Goal: Navigation & Orientation: Find specific page/section

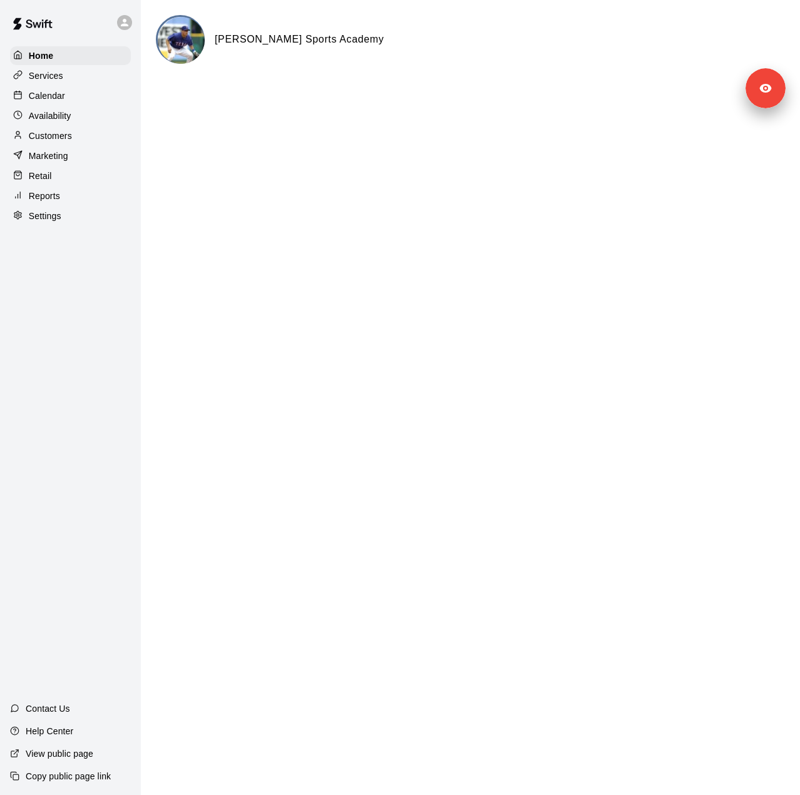
click at [43, 222] on p "Settings" at bounding box center [45, 216] width 33 height 13
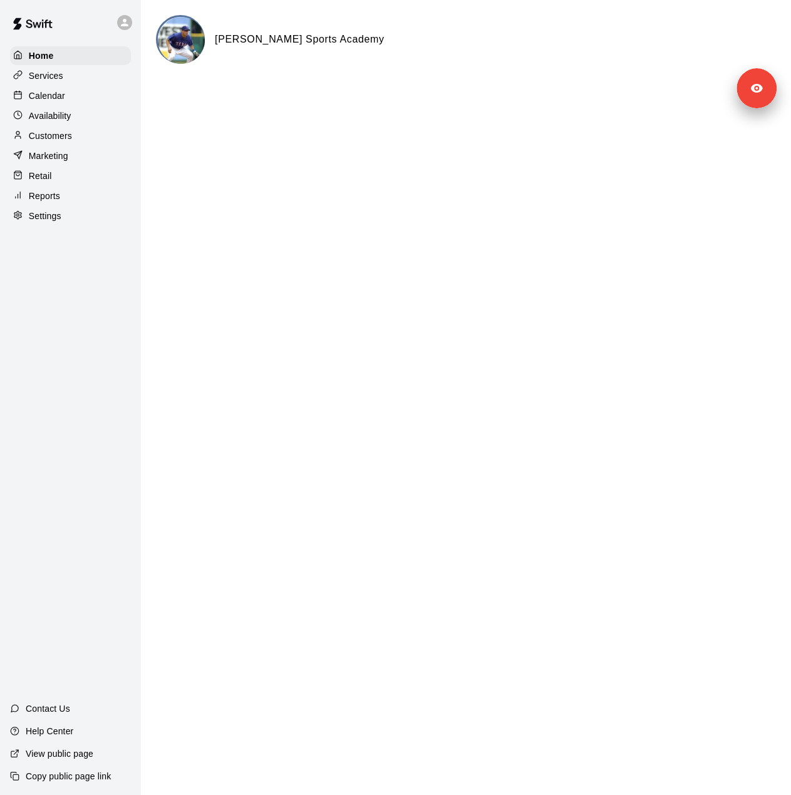
select select "**"
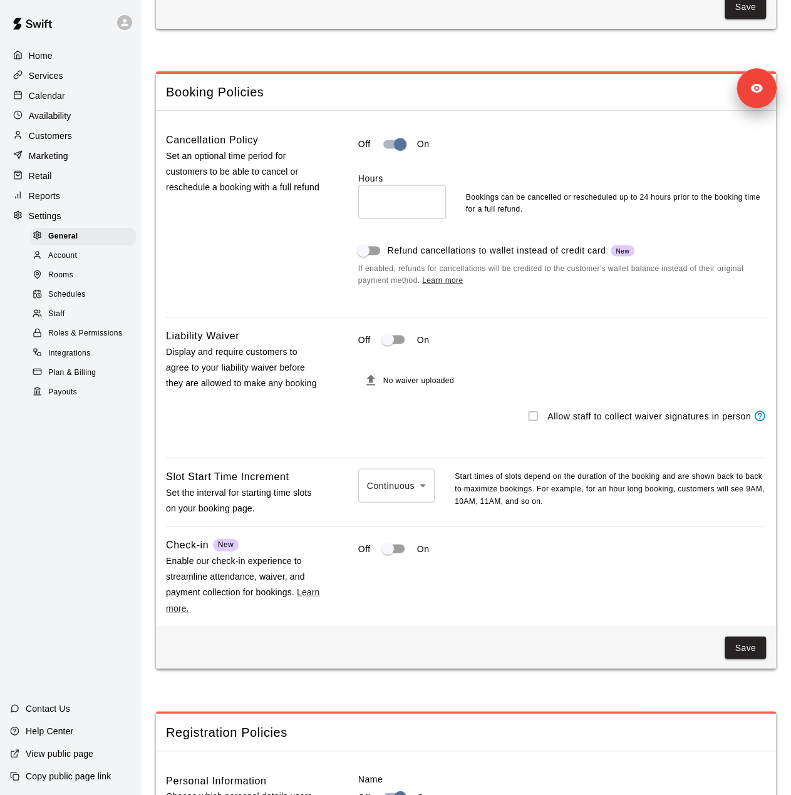
scroll to position [967, 0]
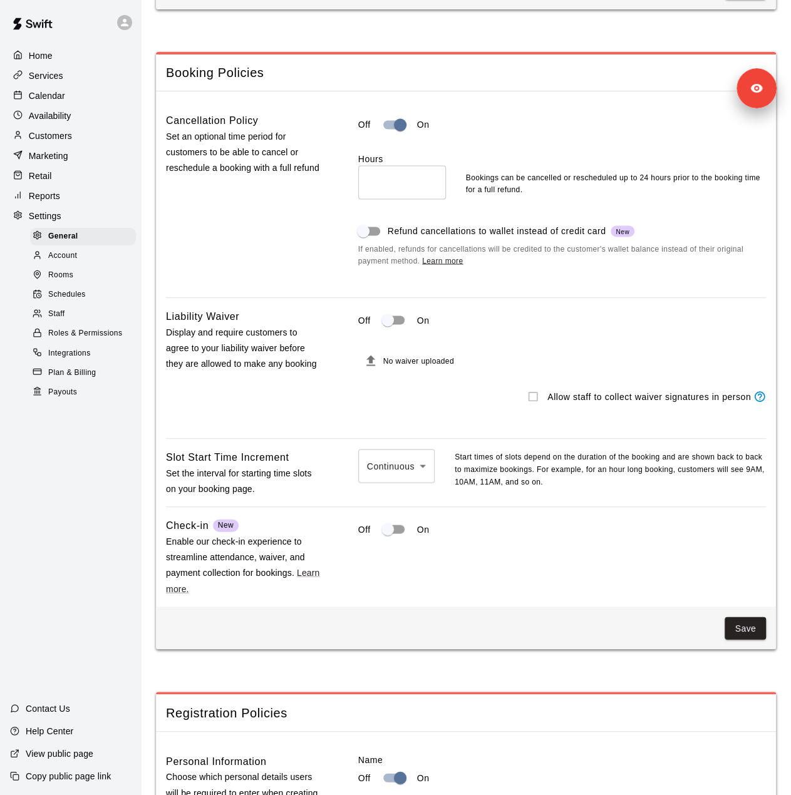
click at [73, 322] on div "Staff" at bounding box center [83, 315] width 106 height 18
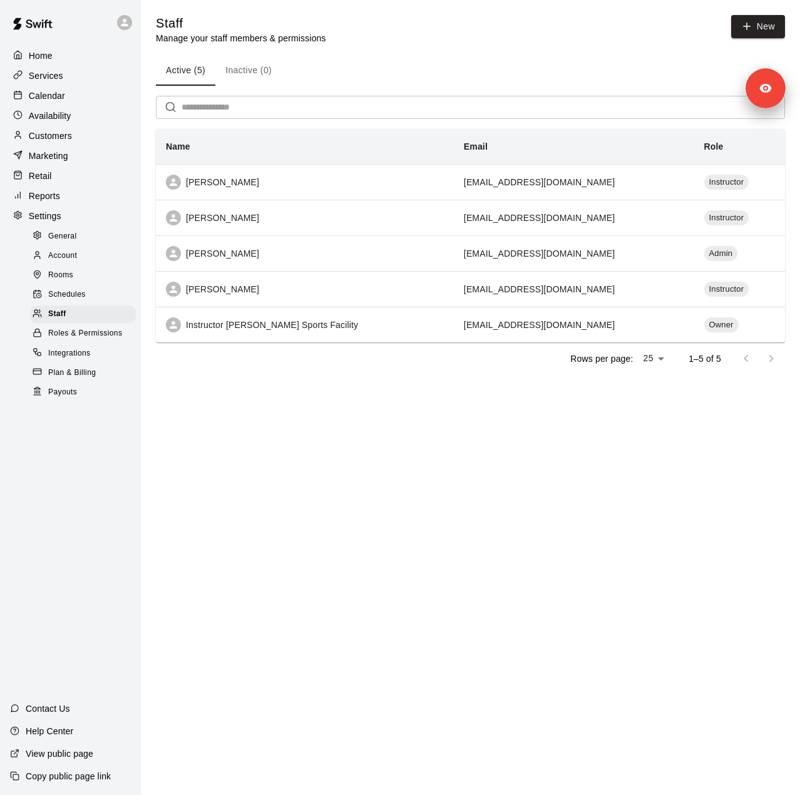
click at [54, 139] on p "Customers" at bounding box center [50, 136] width 43 height 13
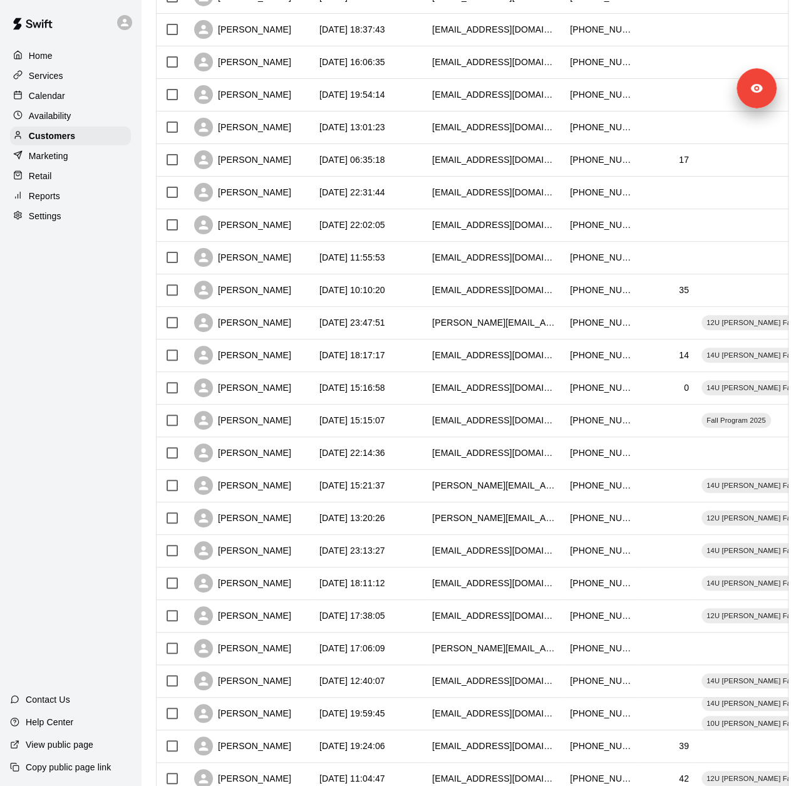
scroll to position [306, 0]
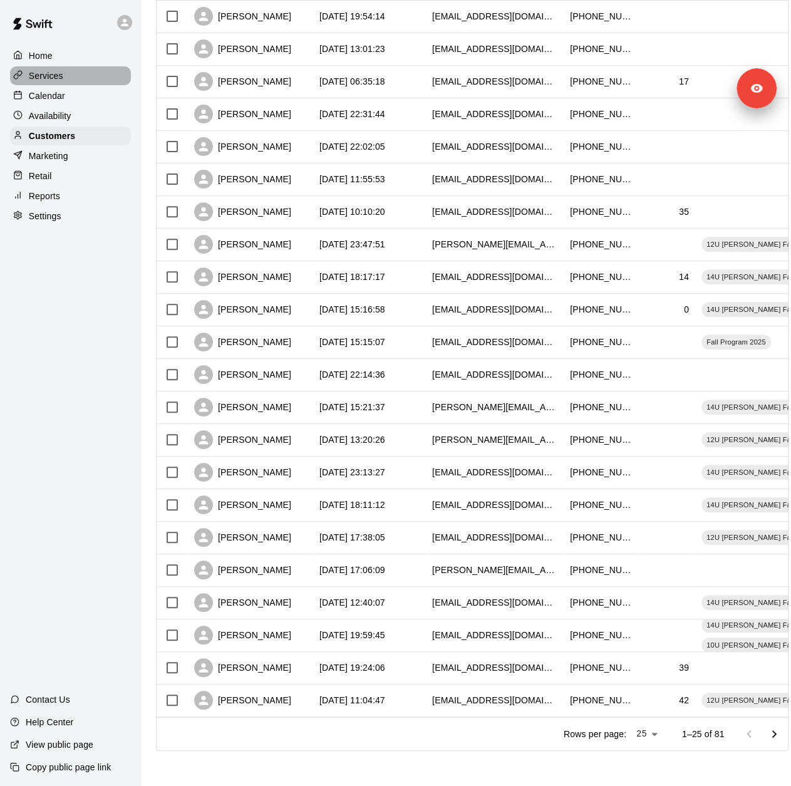
click at [60, 71] on p "Services" at bounding box center [46, 75] width 34 height 13
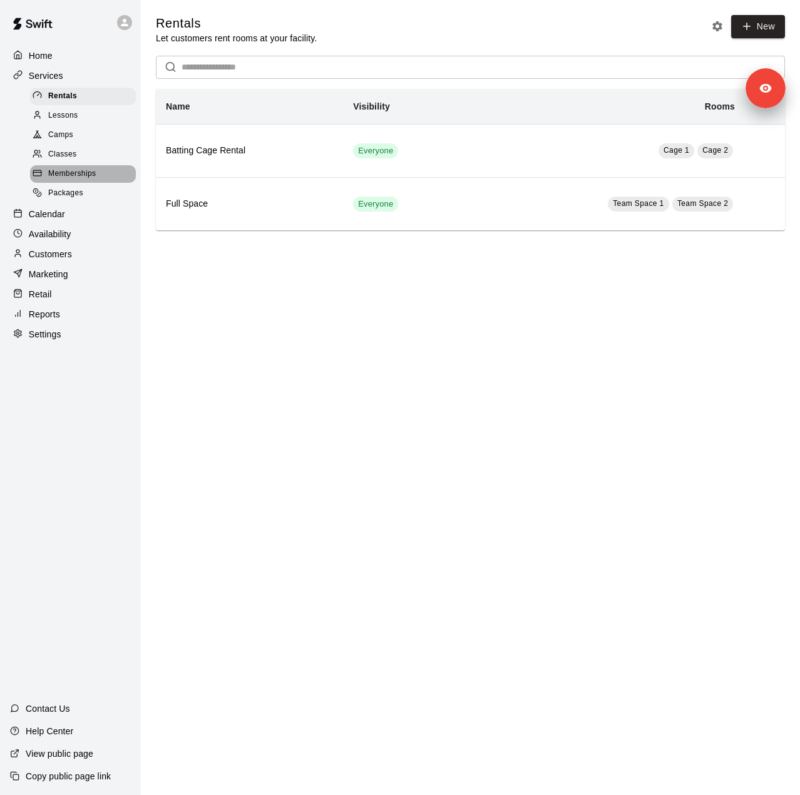
click at [70, 180] on span "Memberships" at bounding box center [72, 174] width 48 height 13
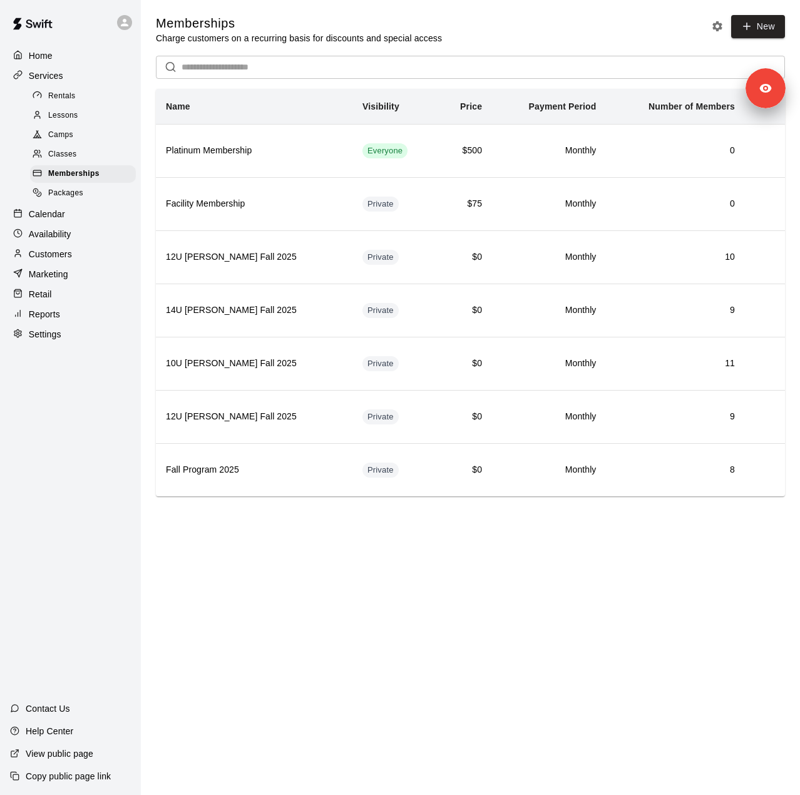
click at [83, 324] on div "Reports" at bounding box center [70, 314] width 121 height 19
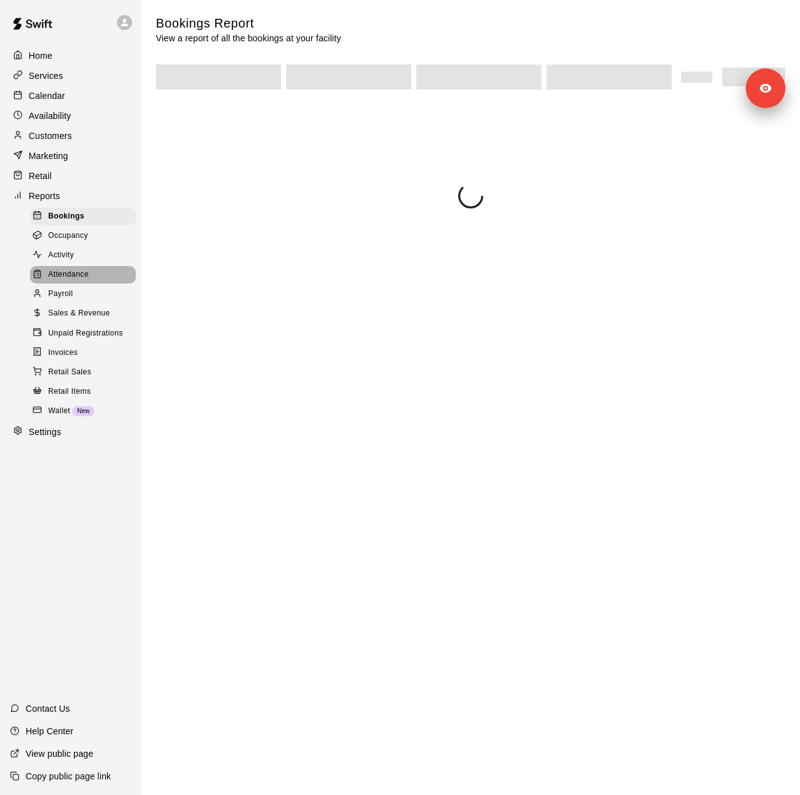
click at [63, 281] on span "Attendance" at bounding box center [68, 275] width 41 height 13
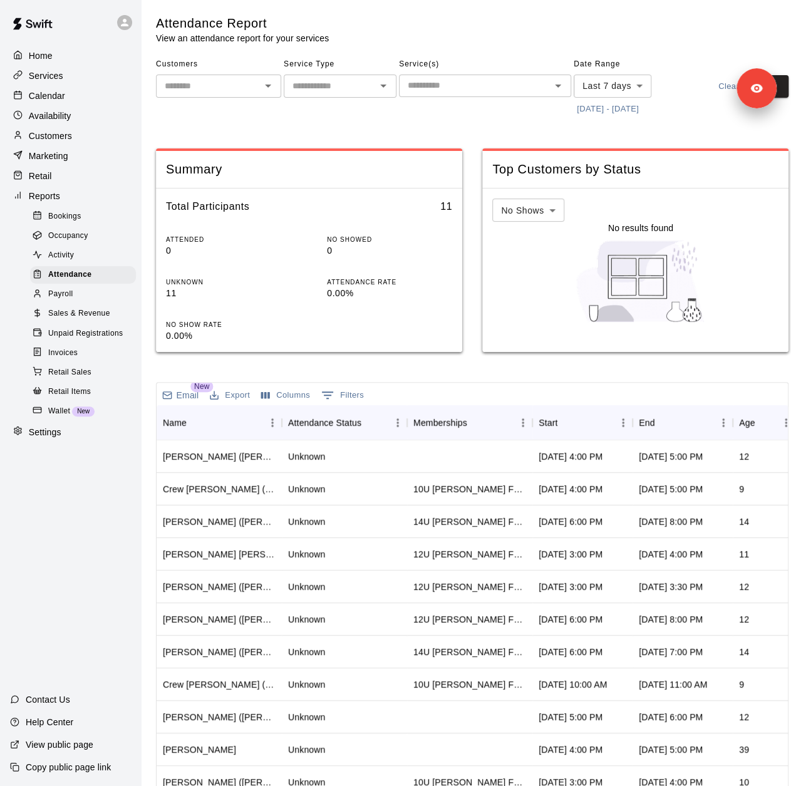
click at [56, 162] on p "Marketing" at bounding box center [48, 156] width 39 height 13
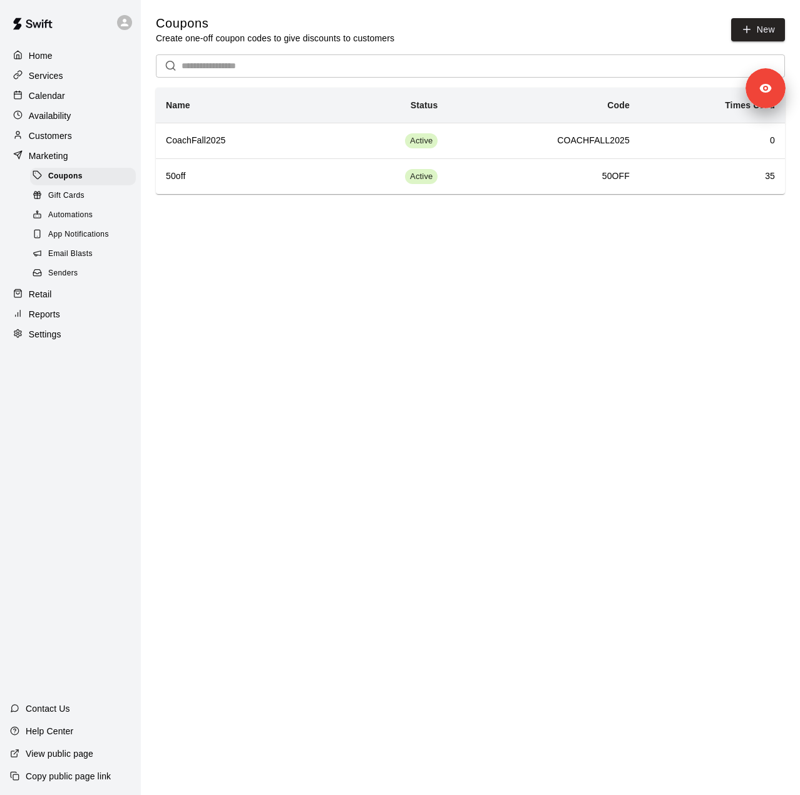
click at [75, 280] on span "Senders" at bounding box center [63, 273] width 30 height 13
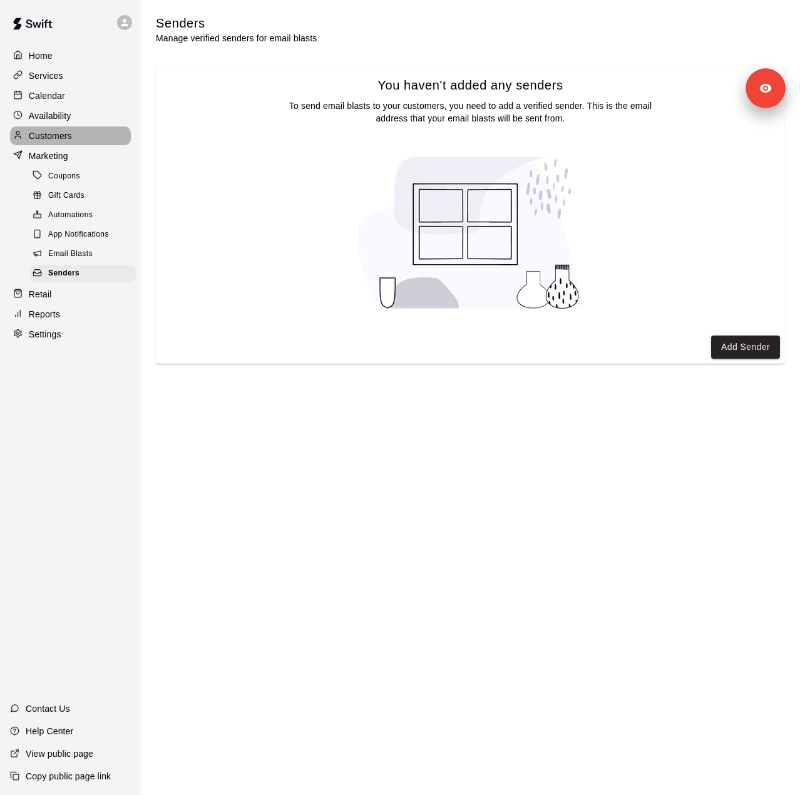
click at [53, 135] on p "Customers" at bounding box center [50, 136] width 43 height 13
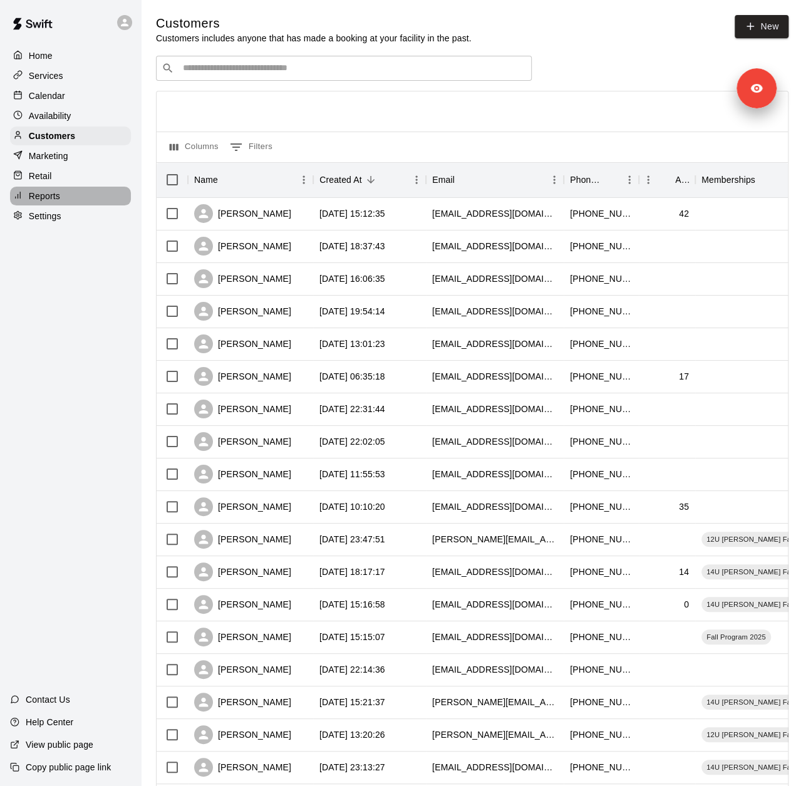
click at [56, 205] on div "Reports" at bounding box center [70, 196] width 121 height 19
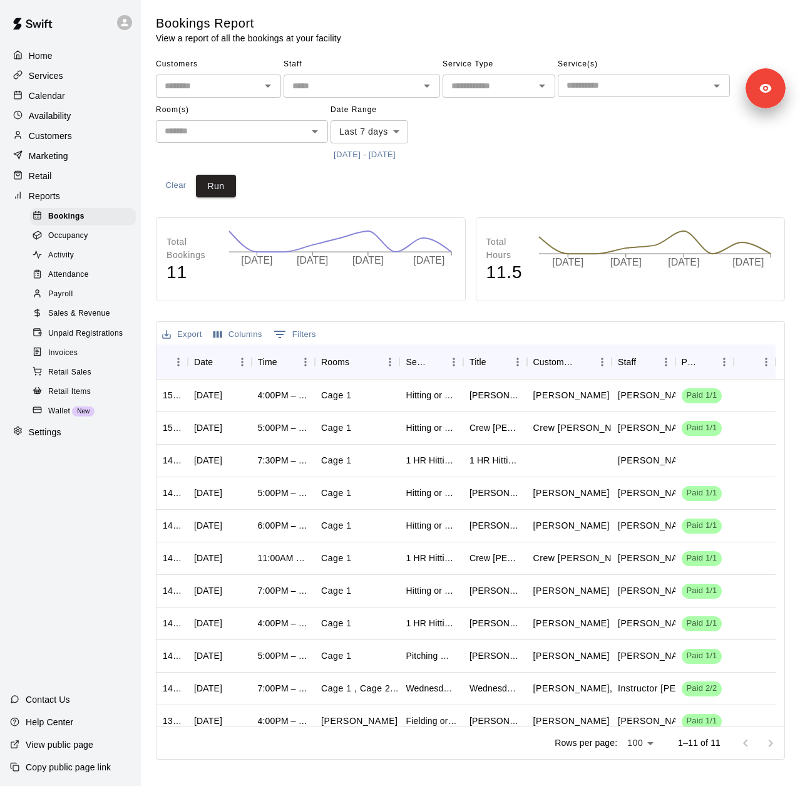
click at [372, 152] on button "10/3/2025 - 10/11/2025" at bounding box center [365, 154] width 68 height 19
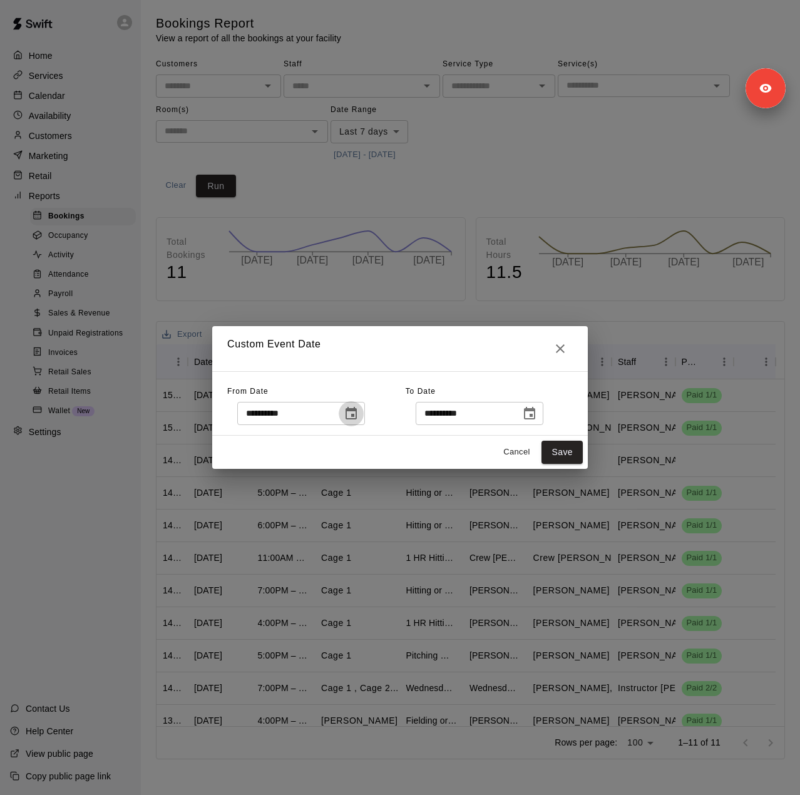
click at [357, 415] on icon "Choose date, selected date is Oct 3, 2025" at bounding box center [351, 413] width 11 height 13
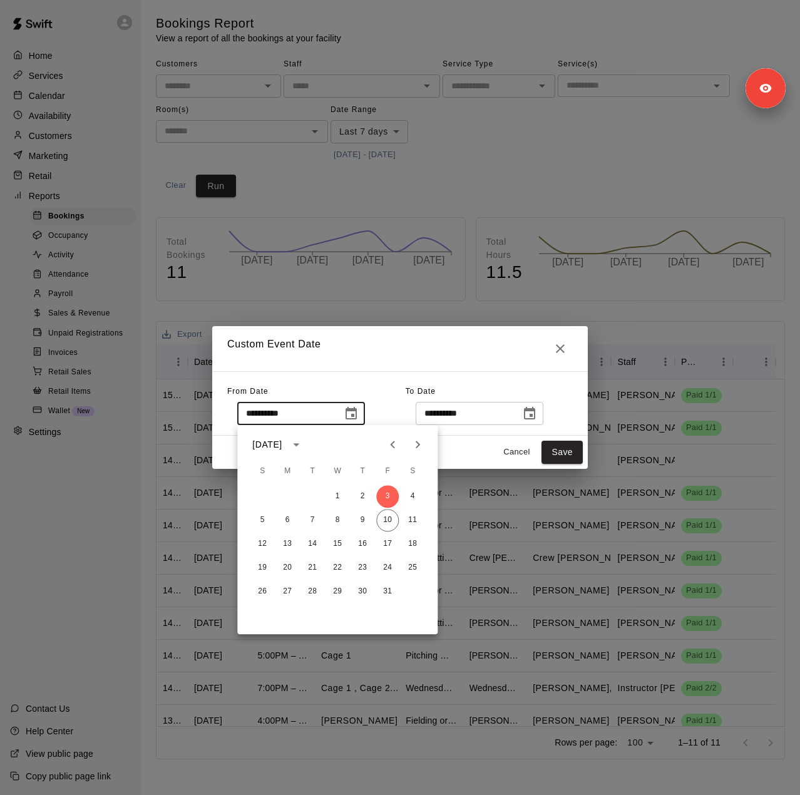
click at [388, 448] on icon "Previous month" at bounding box center [392, 444] width 15 height 15
click at [388, 447] on icon "Previous month" at bounding box center [392, 444] width 15 height 15
click at [382, 497] on button "4" at bounding box center [387, 496] width 23 height 23
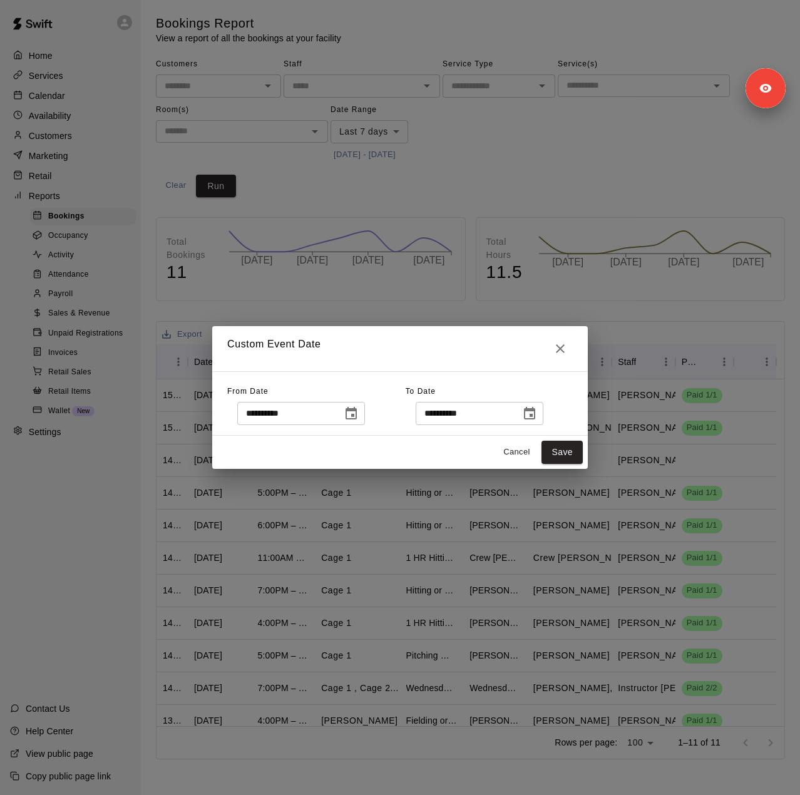
type input "**********"
click at [537, 412] on icon "Choose date, selected date is Oct 11, 2025" at bounding box center [529, 413] width 15 height 15
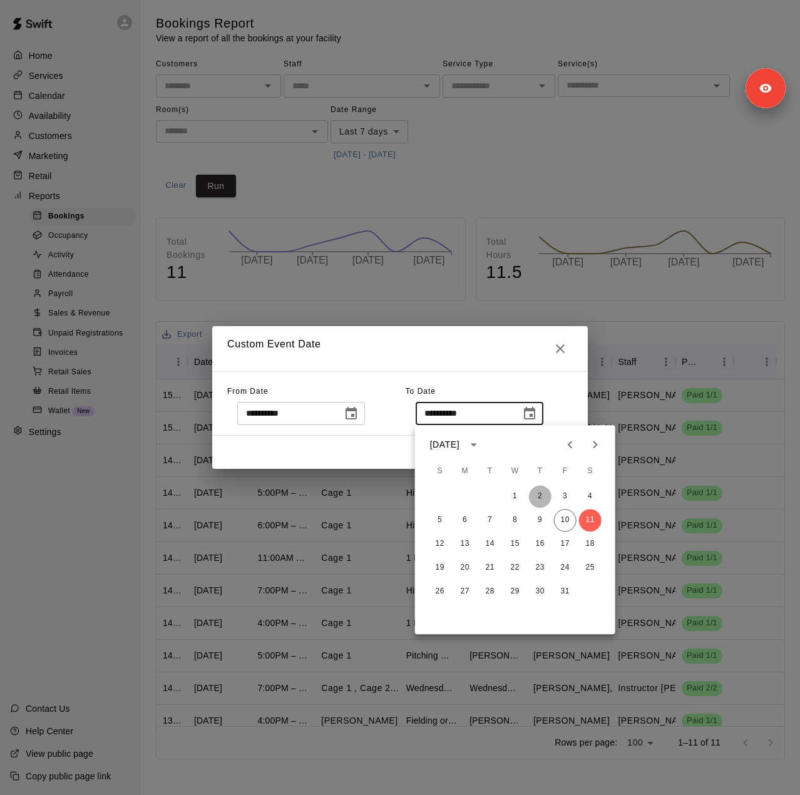
click at [541, 500] on button "2" at bounding box center [540, 496] width 23 height 23
type input "**********"
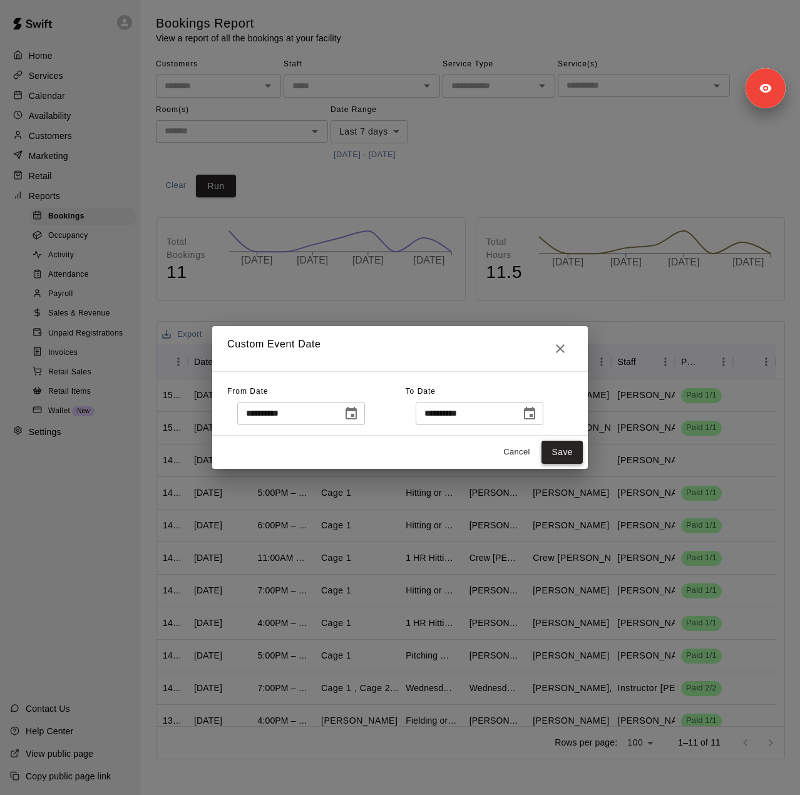
click at [554, 453] on button "Save" at bounding box center [562, 452] width 41 height 23
type input "******"
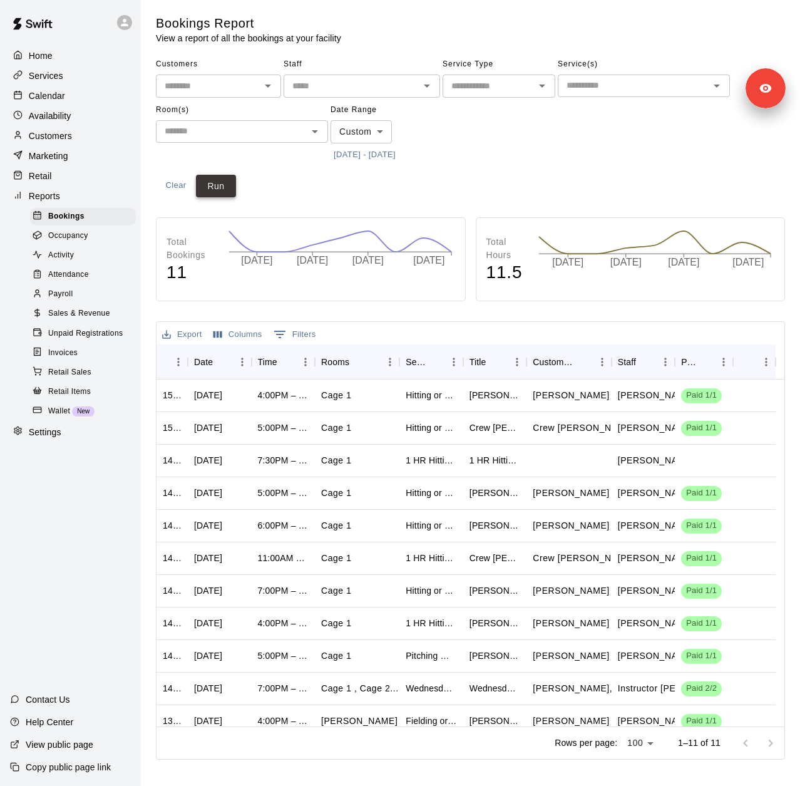
click at [225, 192] on button "Run" at bounding box center [216, 186] width 40 height 23
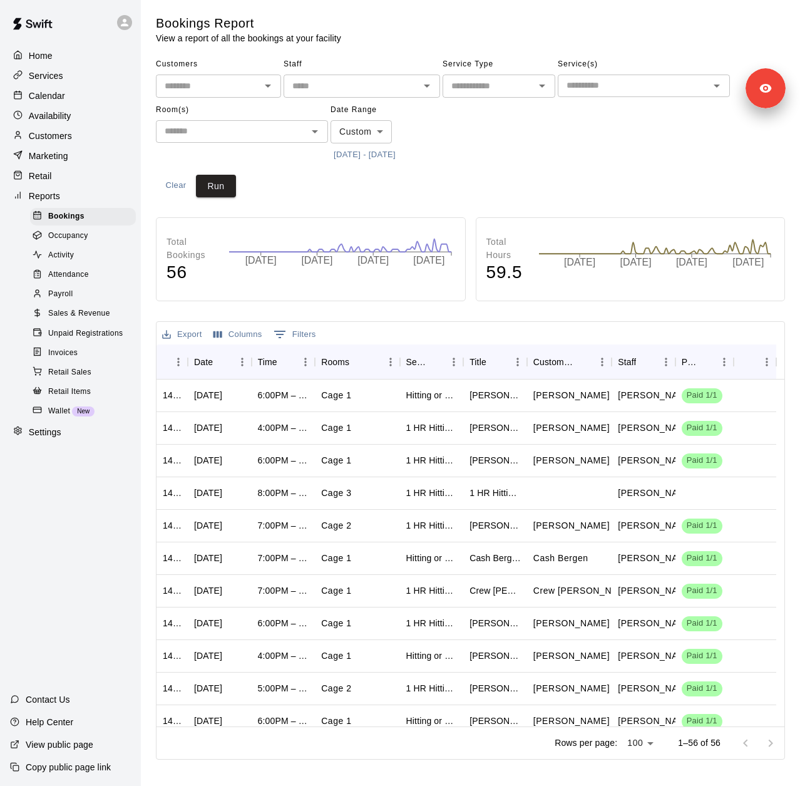
click at [371, 158] on button "7/4/2025 - 10/2/2025" at bounding box center [365, 154] width 68 height 19
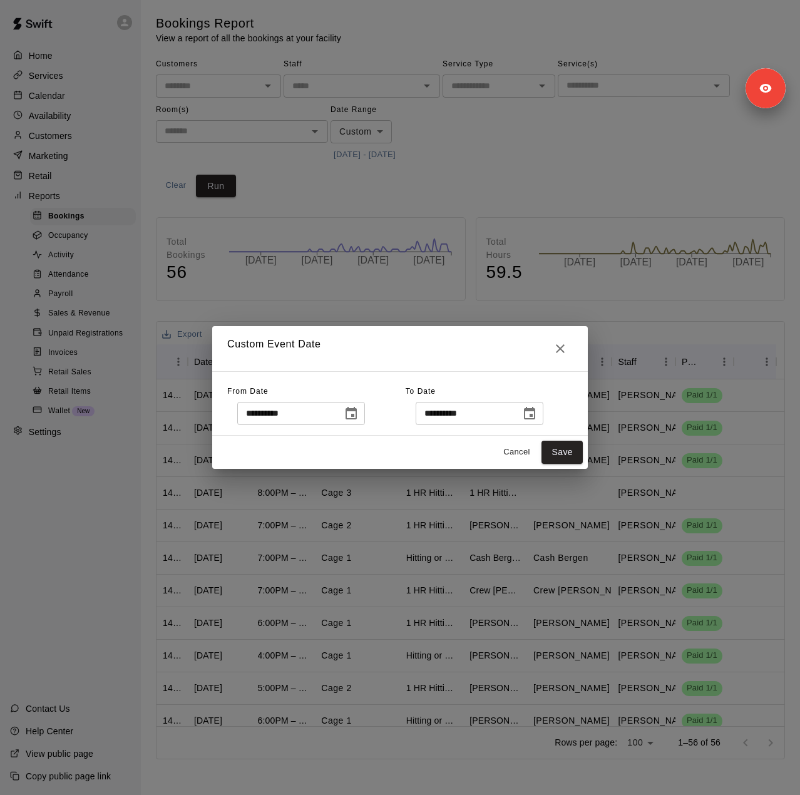
click at [535, 409] on icon "Choose date, selected date is Oct 2, 2025" at bounding box center [529, 413] width 11 height 13
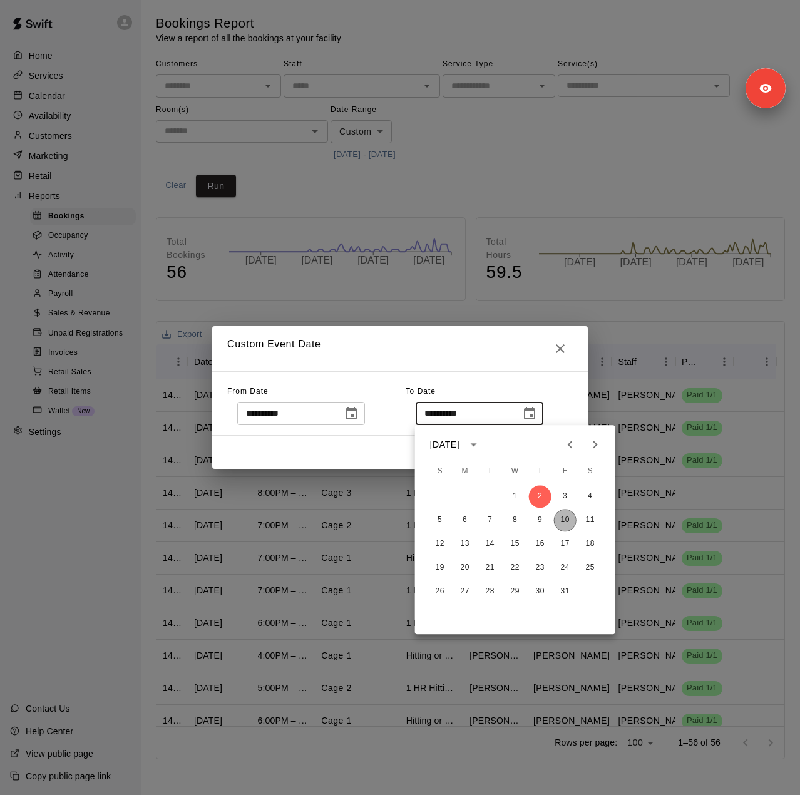
click at [565, 521] on button "10" at bounding box center [565, 520] width 23 height 23
type input "**********"
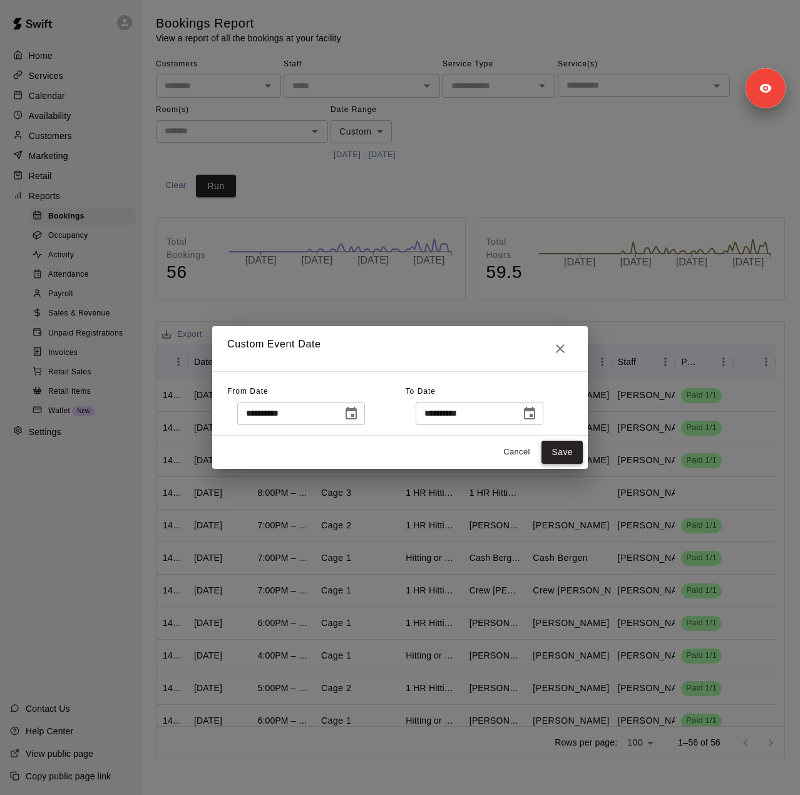
click at [568, 450] on button "Save" at bounding box center [562, 452] width 41 height 23
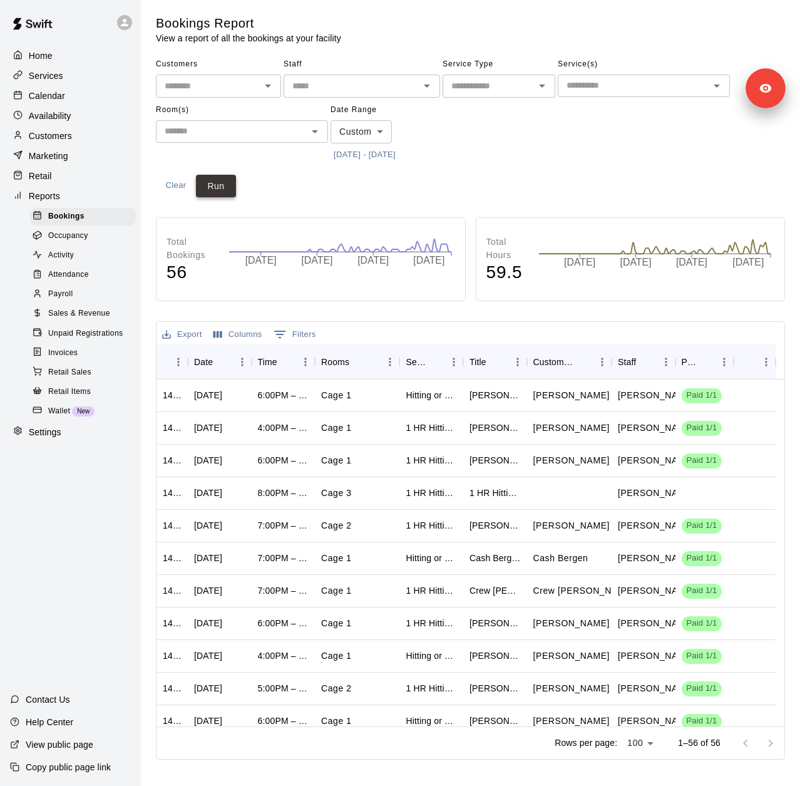
click at [210, 188] on button "Run" at bounding box center [216, 186] width 40 height 23
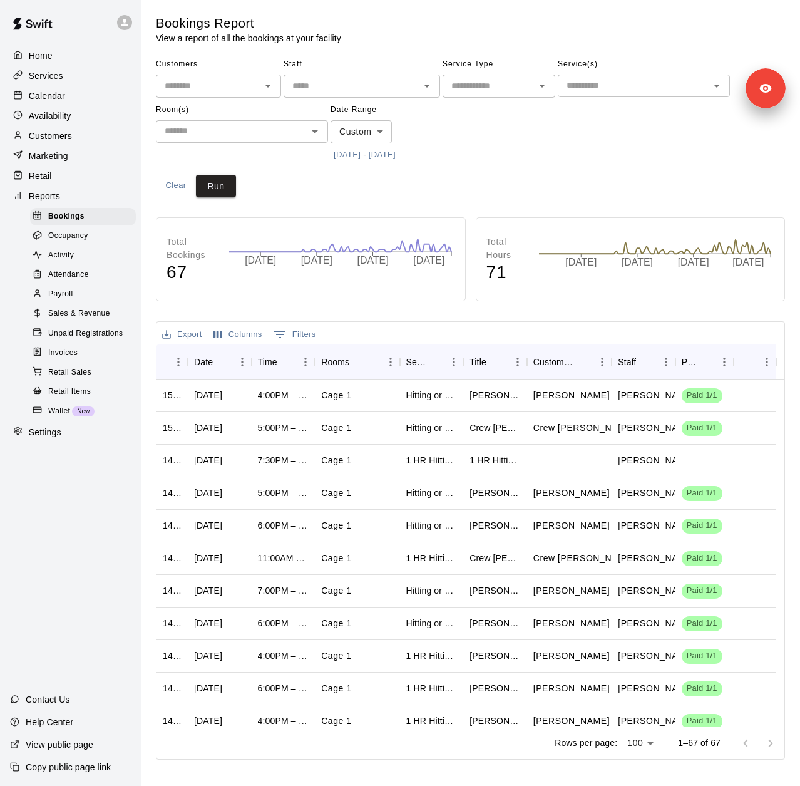
click at [83, 320] on span "Sales & Revenue" at bounding box center [79, 313] width 62 height 13
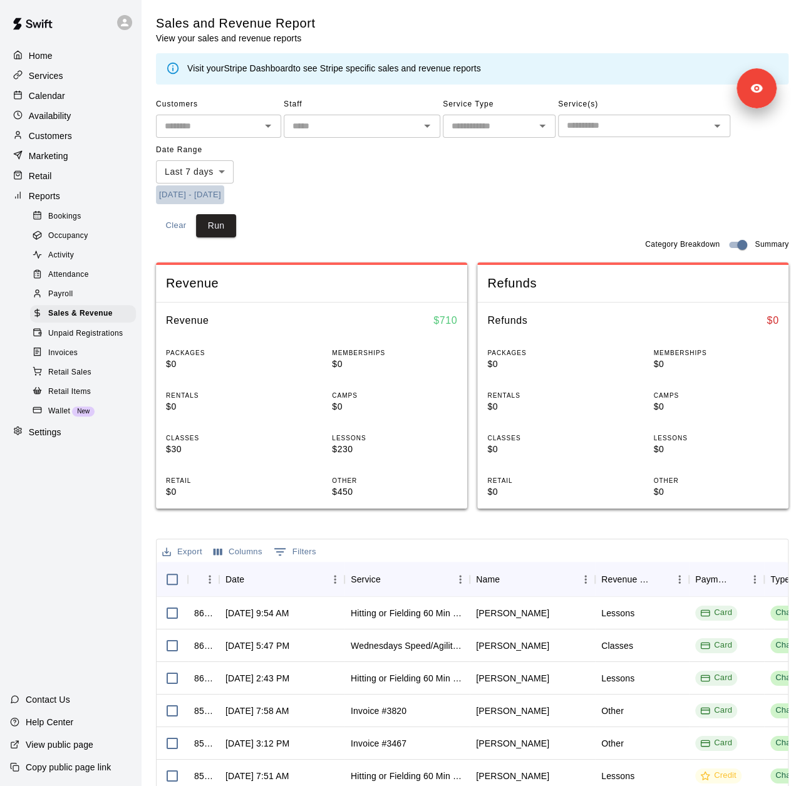
click at [224, 193] on button "10/3/2025 - 10/11/2025" at bounding box center [190, 194] width 68 height 19
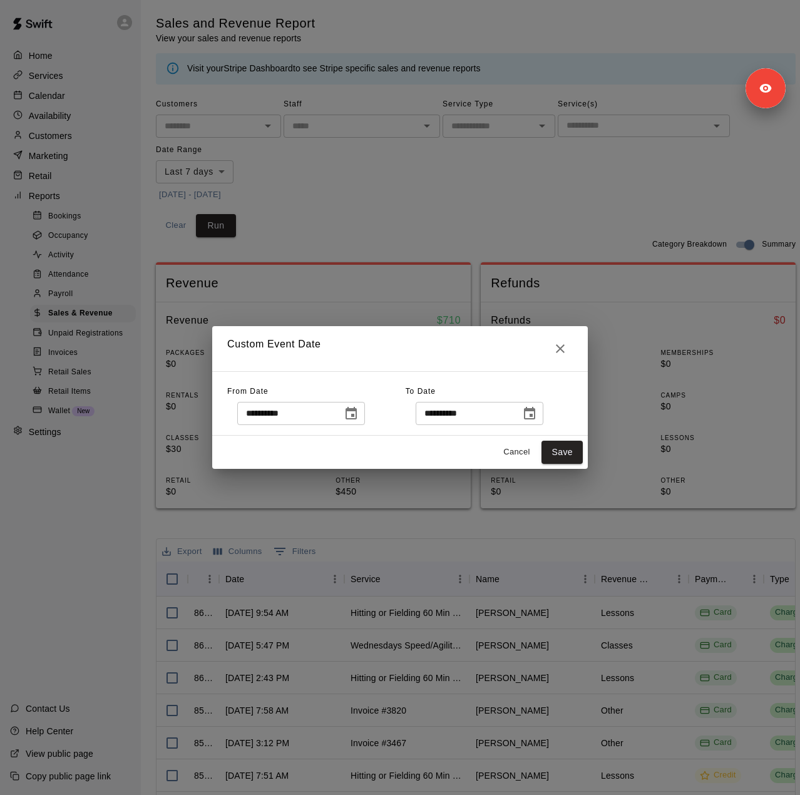
click at [359, 411] on icon "Choose date, selected date is Oct 3, 2025" at bounding box center [351, 413] width 15 height 15
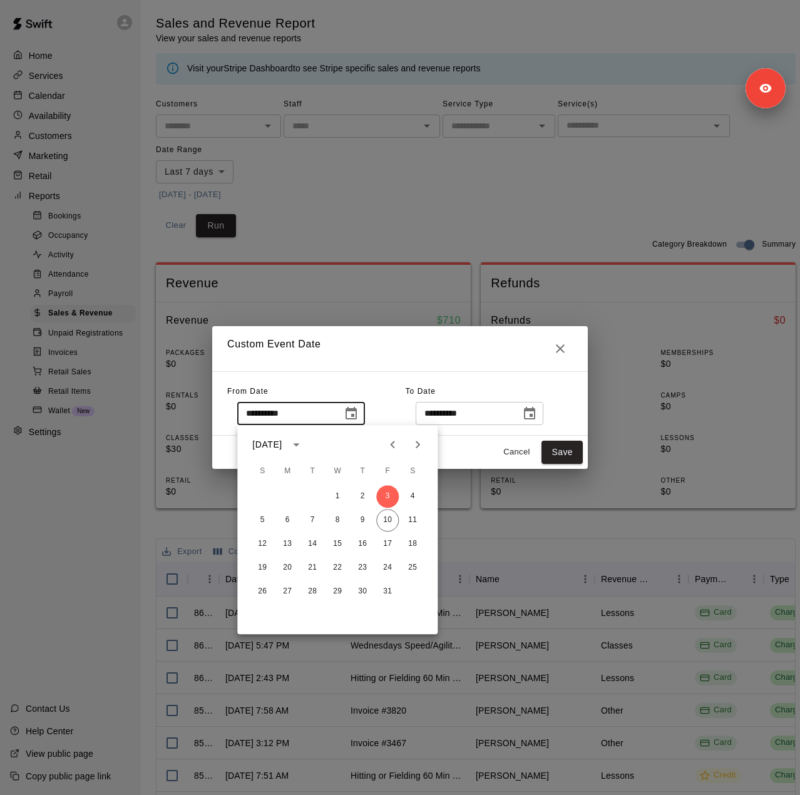
click at [393, 445] on icon "Previous month" at bounding box center [392, 444] width 15 height 15
click at [383, 491] on button "4" at bounding box center [387, 496] width 23 height 23
type input "**********"
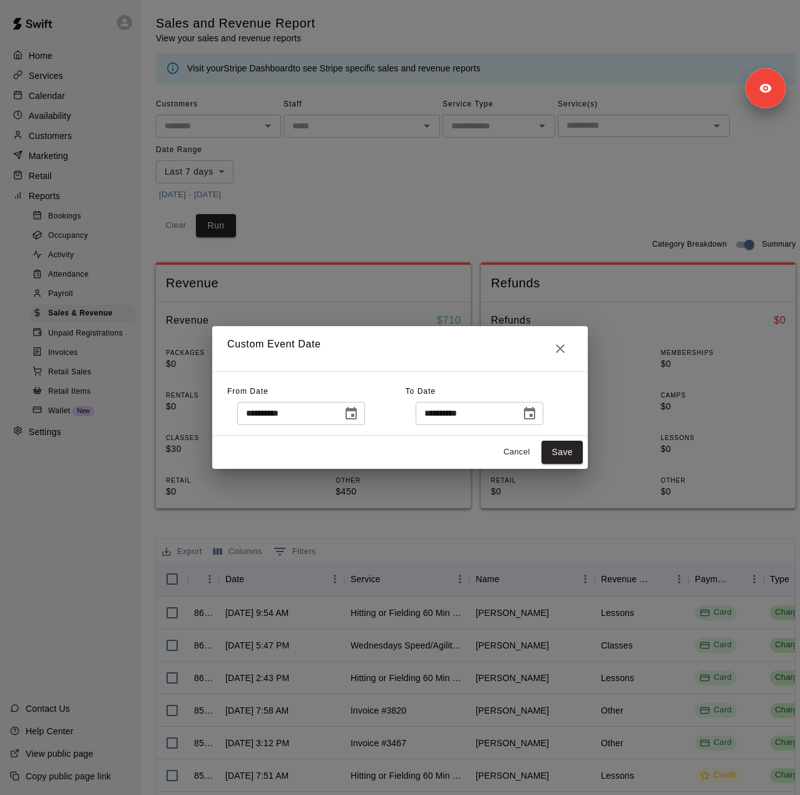
click at [537, 411] on icon "Choose date, selected date is Oct 11, 2025" at bounding box center [529, 413] width 15 height 15
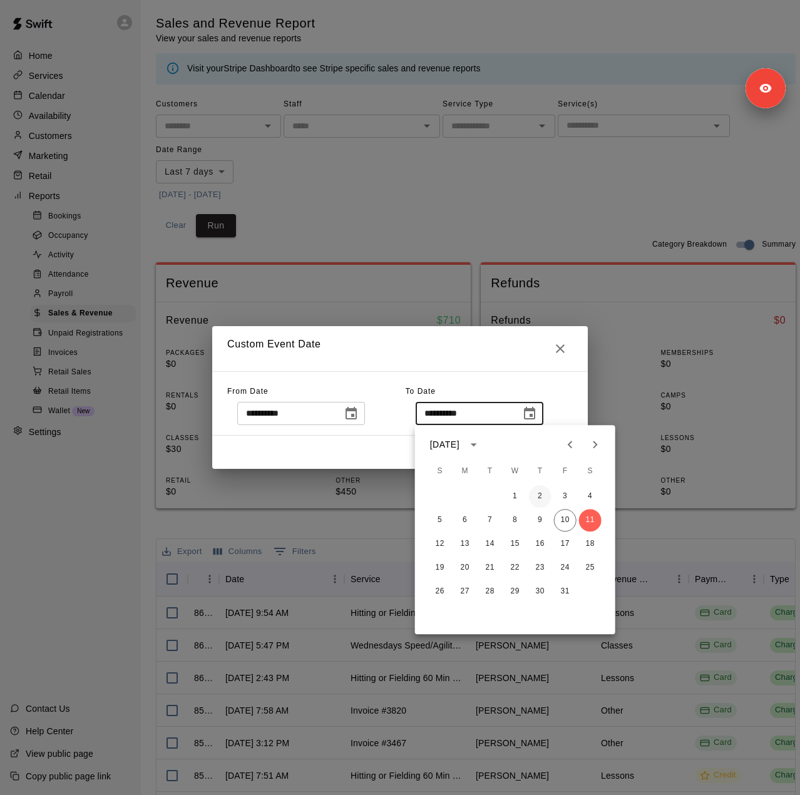
click at [543, 496] on button "2" at bounding box center [540, 496] width 23 height 23
type input "**********"
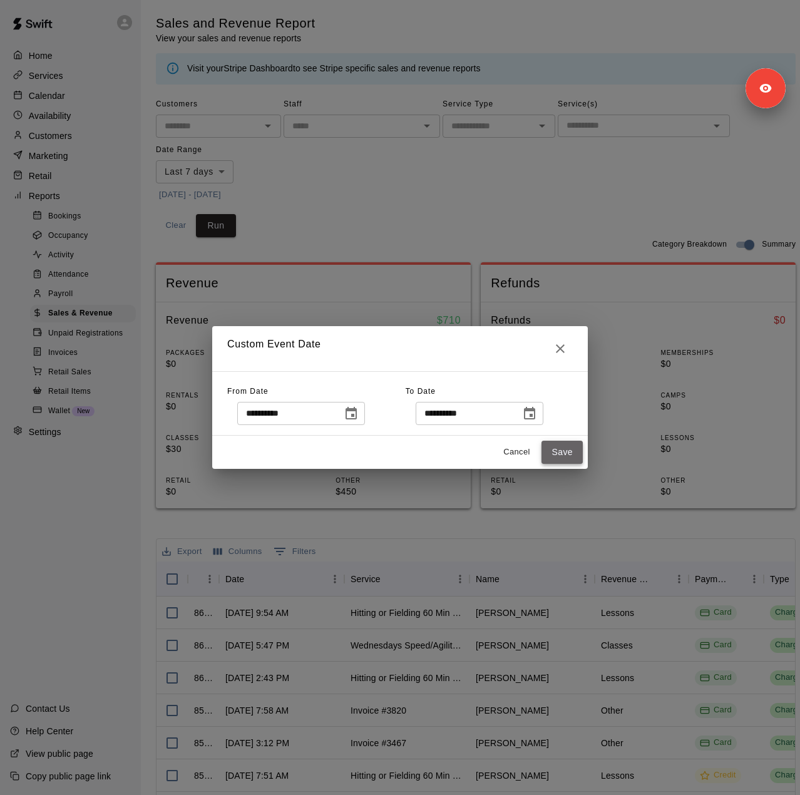
click at [548, 451] on button "Save" at bounding box center [562, 452] width 41 height 23
type input "******"
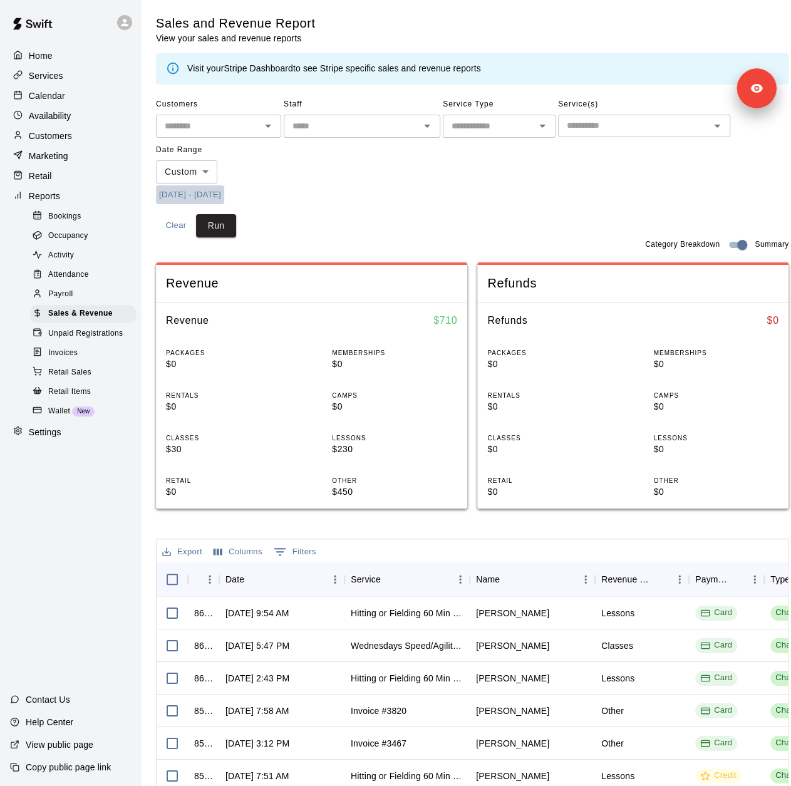
click at [224, 190] on button "7/4/2025 - 10/2/2025" at bounding box center [190, 194] width 68 height 19
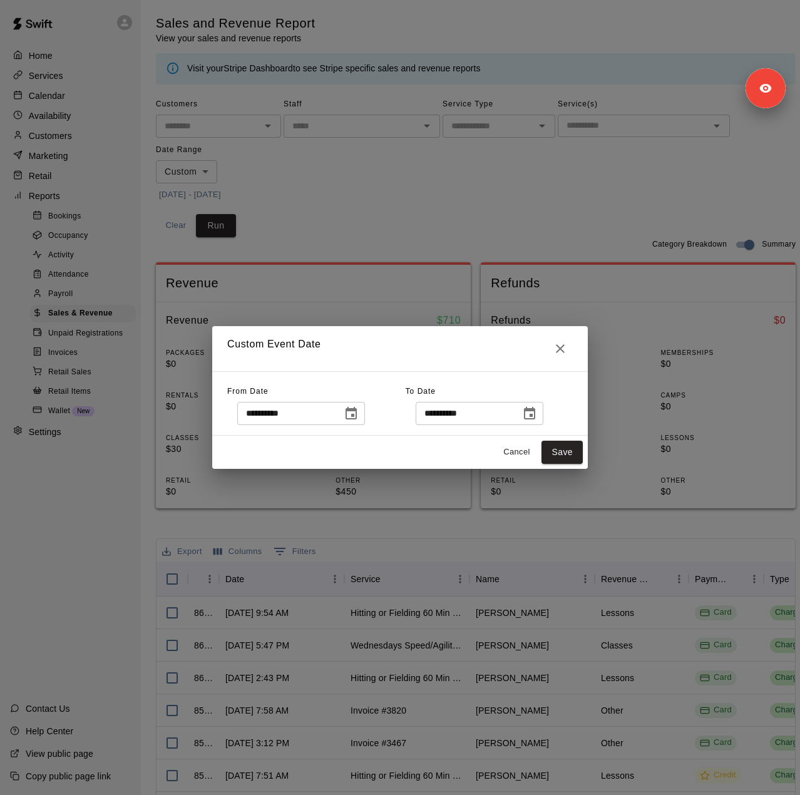
click at [446, 223] on div "**********" at bounding box center [400, 397] width 800 height 795
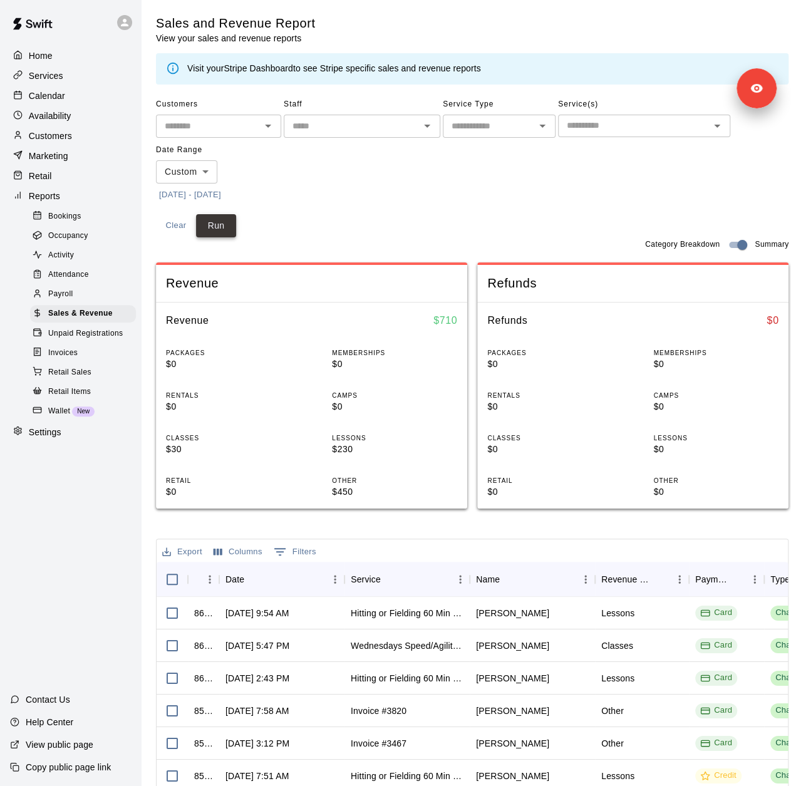
click at [220, 225] on button "Run" at bounding box center [216, 225] width 40 height 23
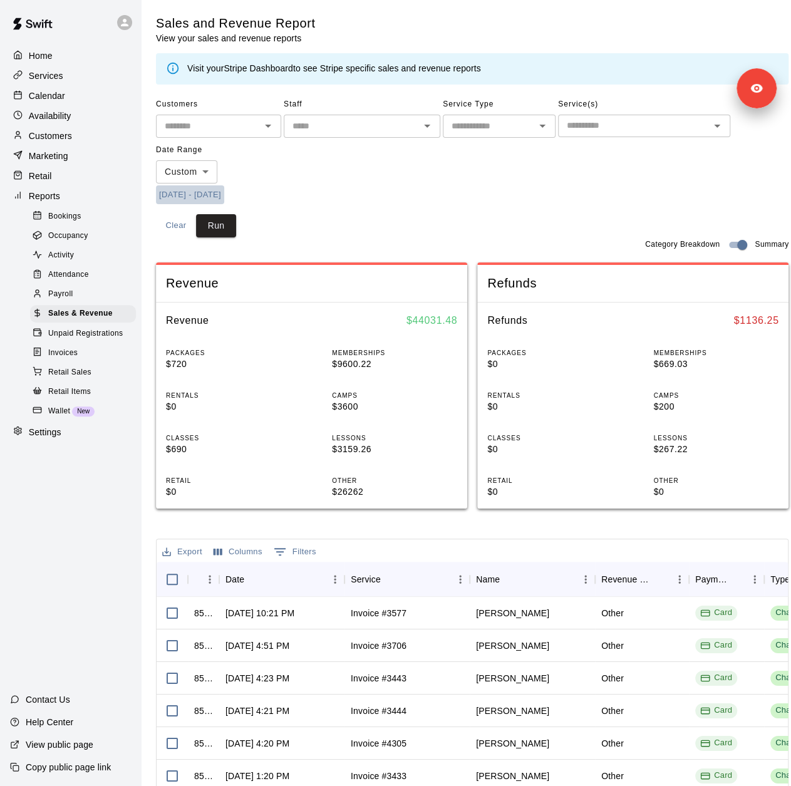
click at [223, 189] on button "7/4/2025 - 10/2/2025" at bounding box center [190, 194] width 68 height 19
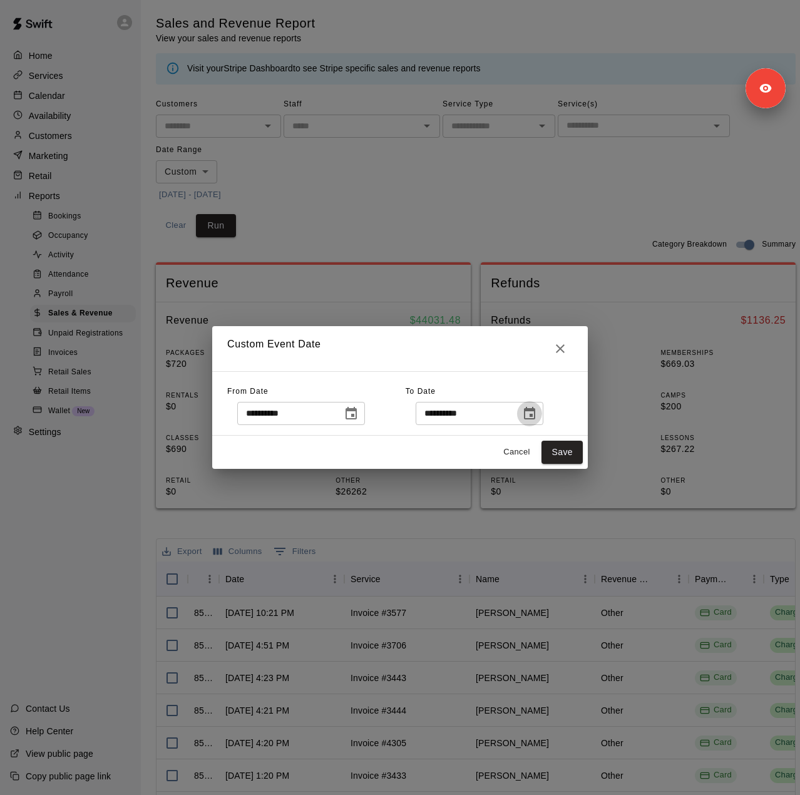
click at [535, 415] on icon "Choose date, selected date is Oct 2, 2025" at bounding box center [529, 413] width 11 height 13
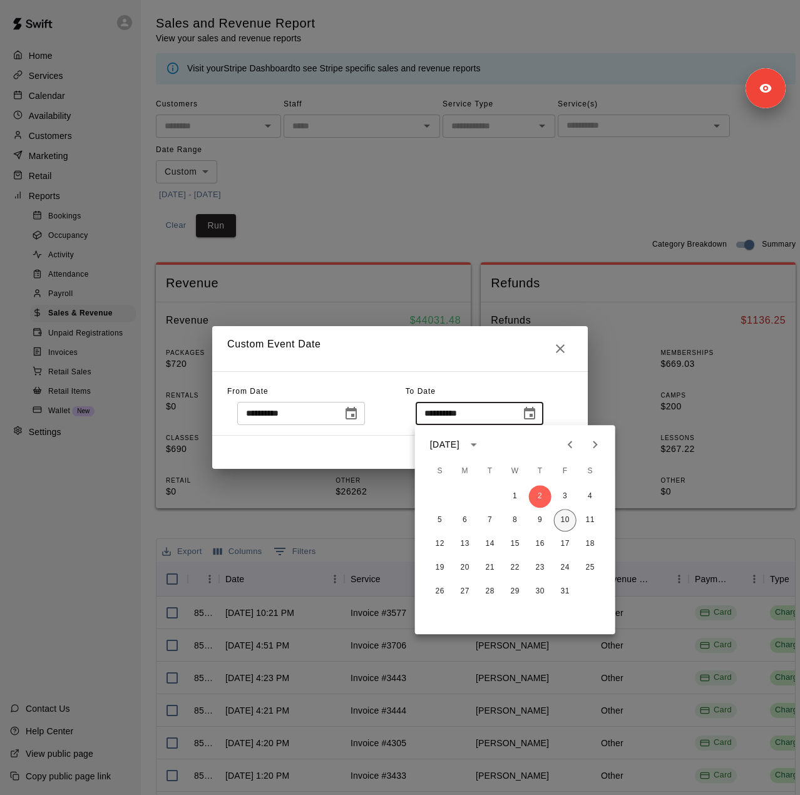
click at [564, 522] on button "10" at bounding box center [565, 520] width 23 height 23
type input "**********"
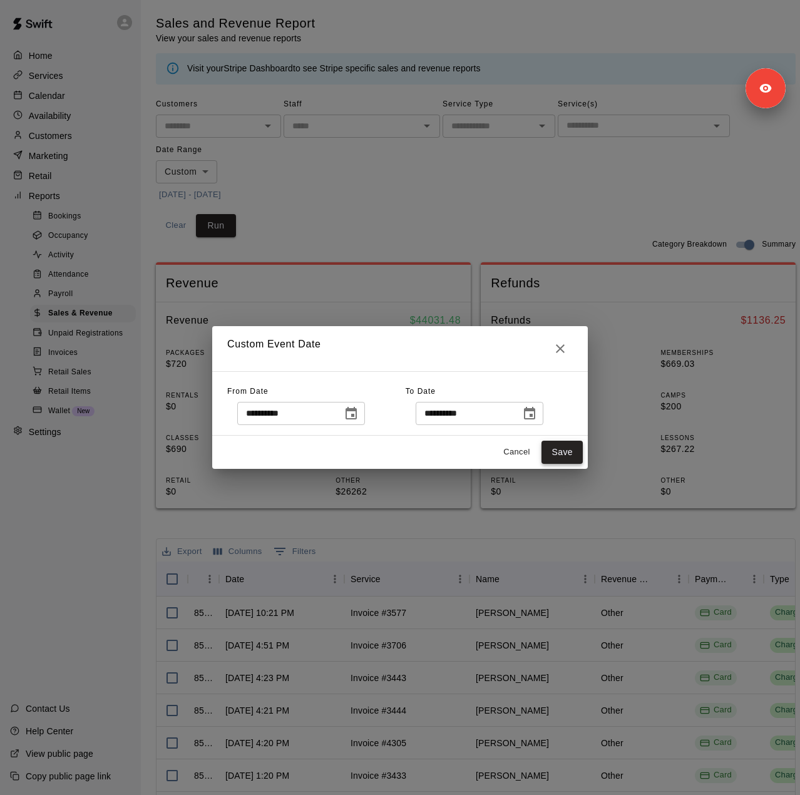
click at [554, 456] on button "Save" at bounding box center [562, 452] width 41 height 23
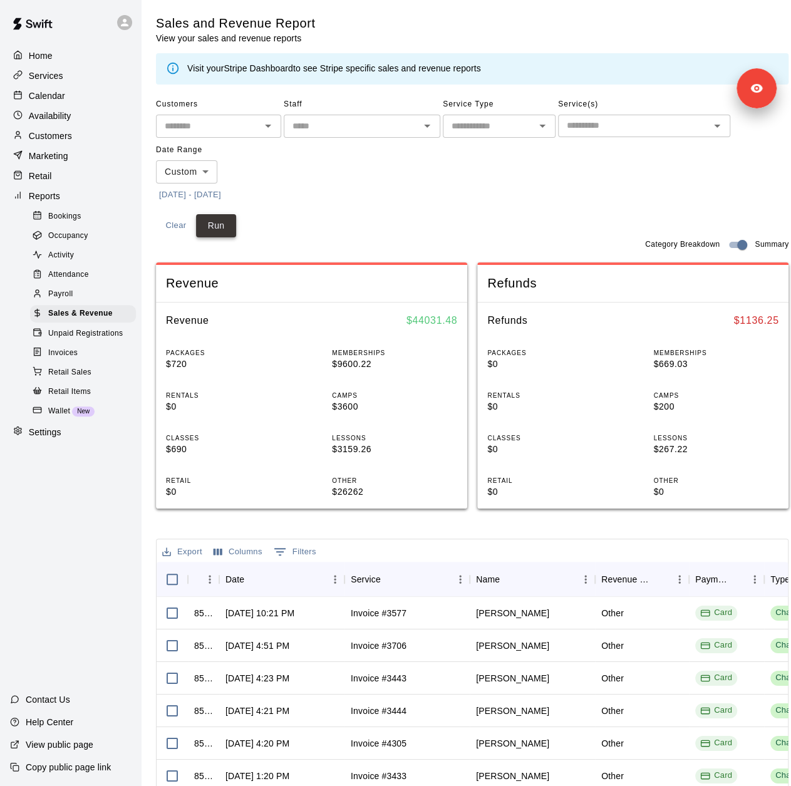
click at [219, 225] on button "Run" at bounding box center [216, 225] width 40 height 23
click at [77, 81] on div "Services" at bounding box center [70, 75] width 121 height 19
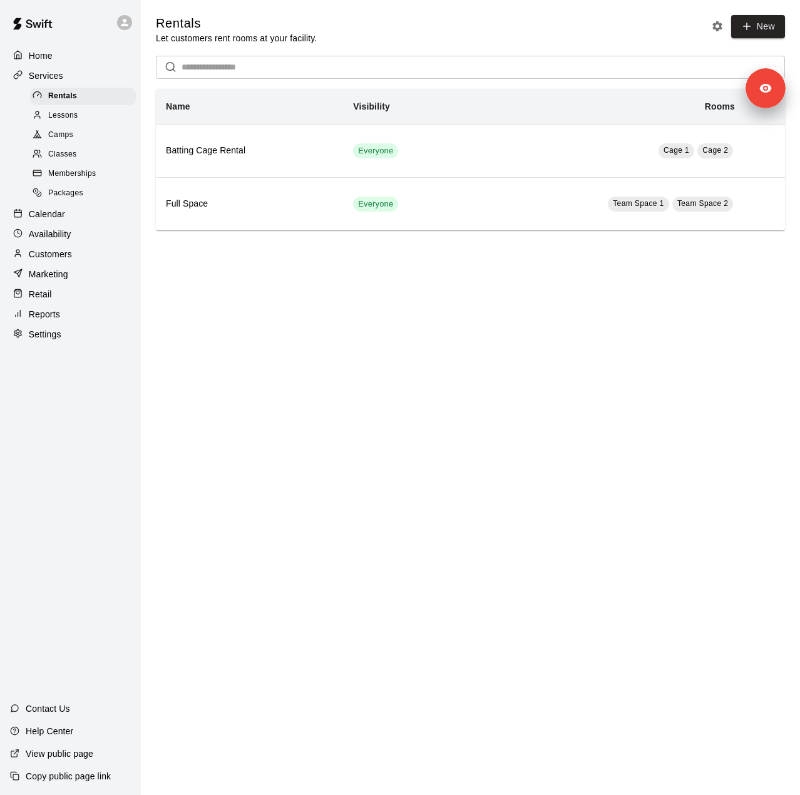
click at [107, 177] on div "Memberships" at bounding box center [83, 174] width 106 height 18
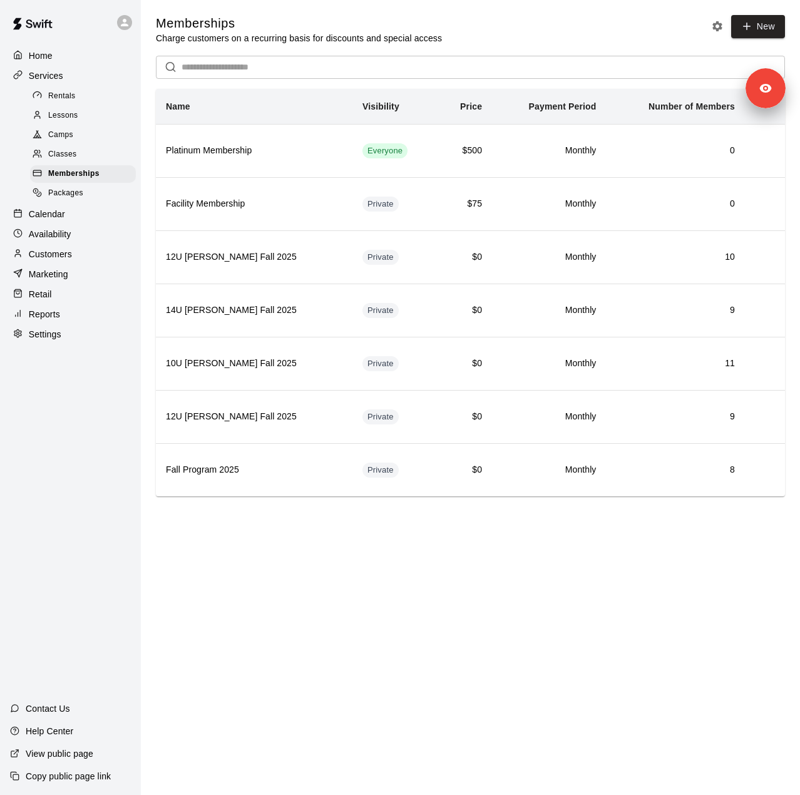
click at [65, 324] on div "Reports" at bounding box center [70, 314] width 121 height 19
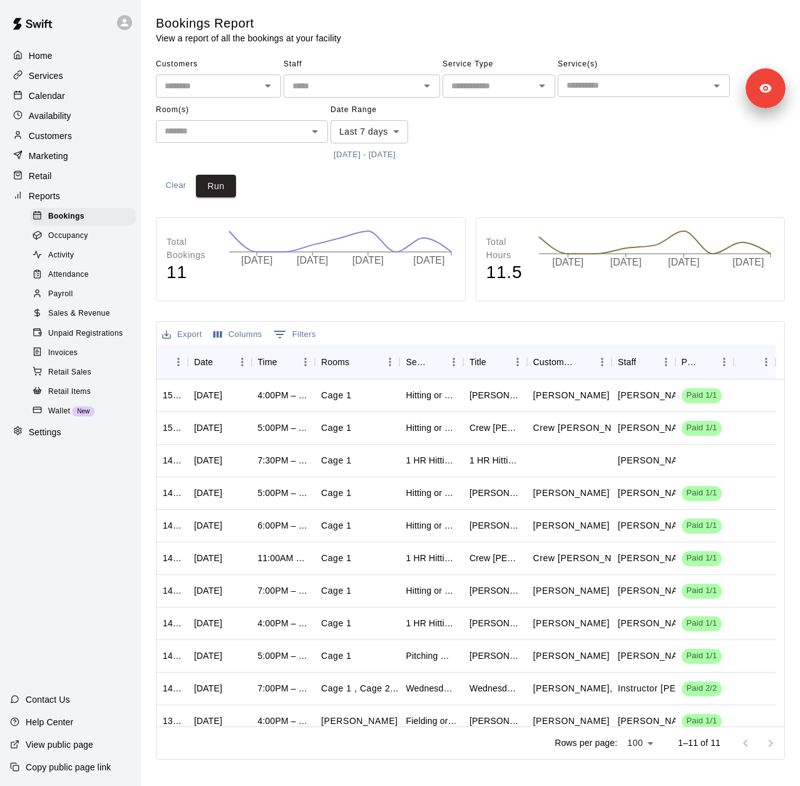
click at [378, 130] on body "Home Services Calendar Availability Customers Marketing Retail Reports Bookings…" at bounding box center [400, 382] width 800 height 764
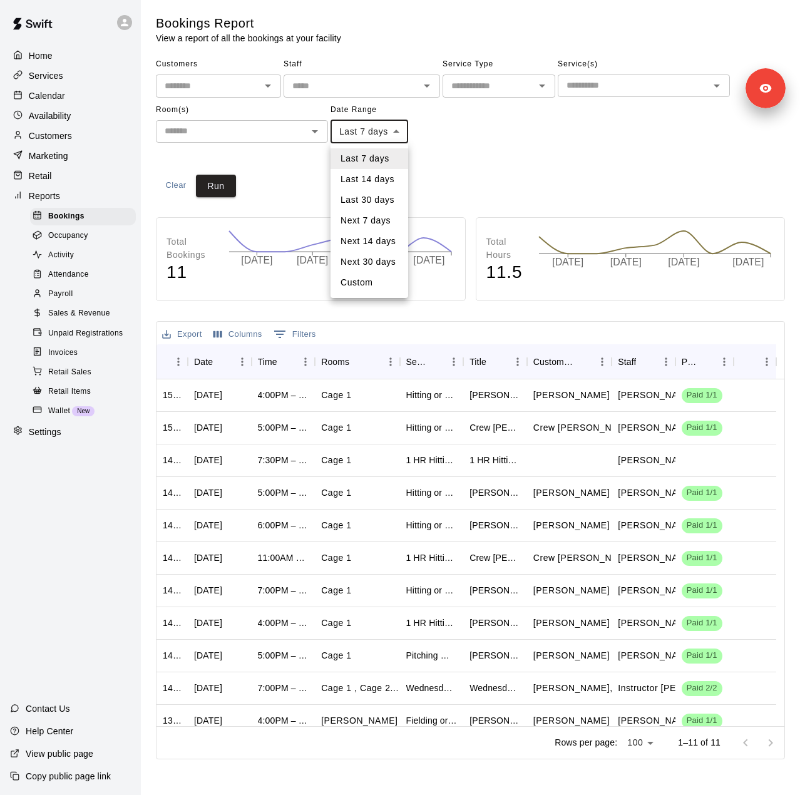
click at [76, 327] on div at bounding box center [400, 397] width 800 height 795
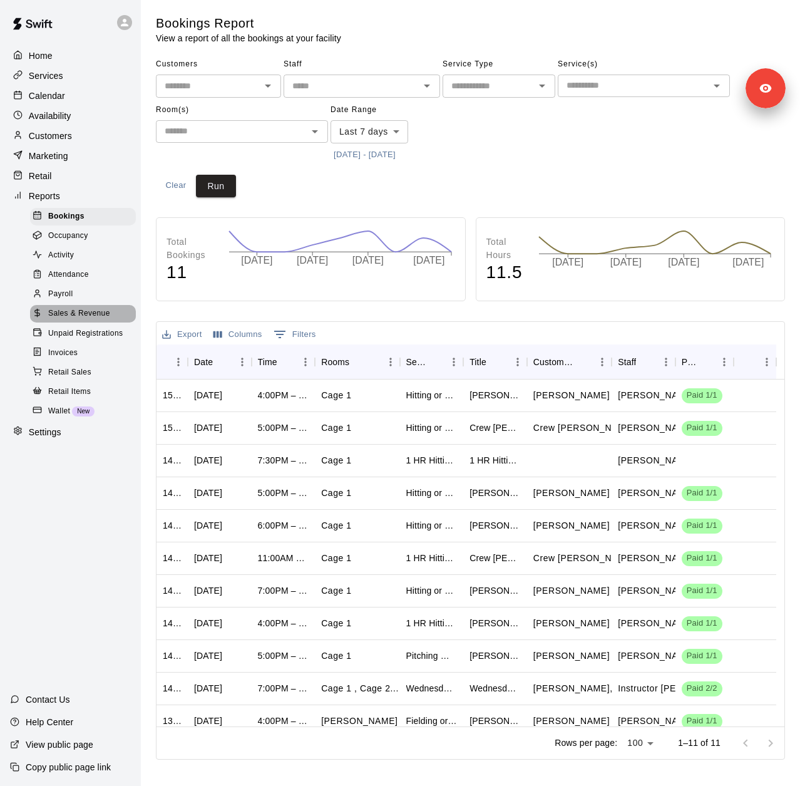
click at [76, 320] on span "Sales & Revenue" at bounding box center [79, 313] width 62 height 13
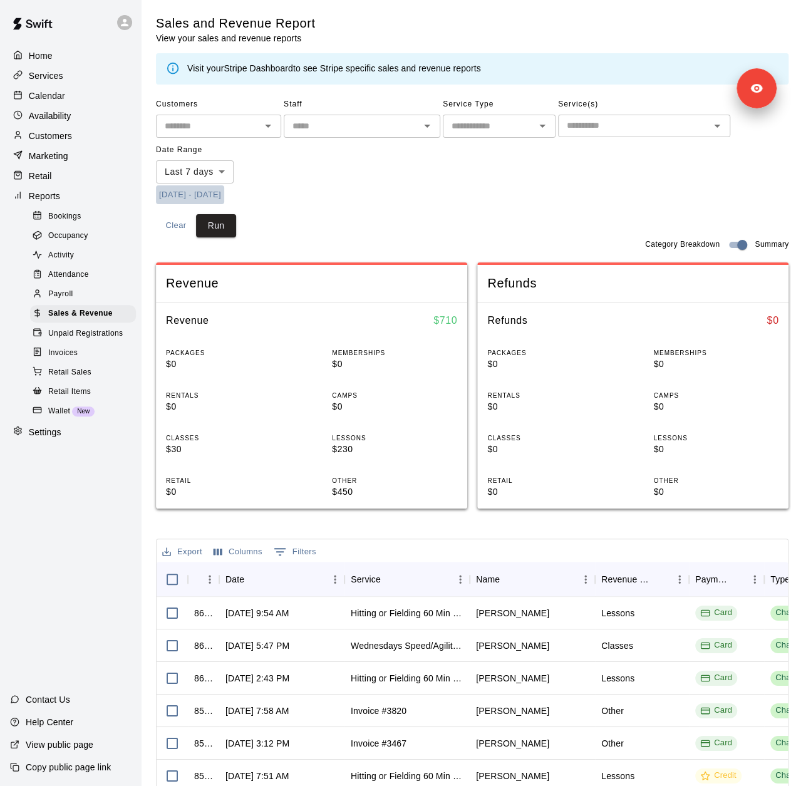
click at [224, 196] on button "10/3/2025 - 10/11/2025" at bounding box center [190, 194] width 68 height 19
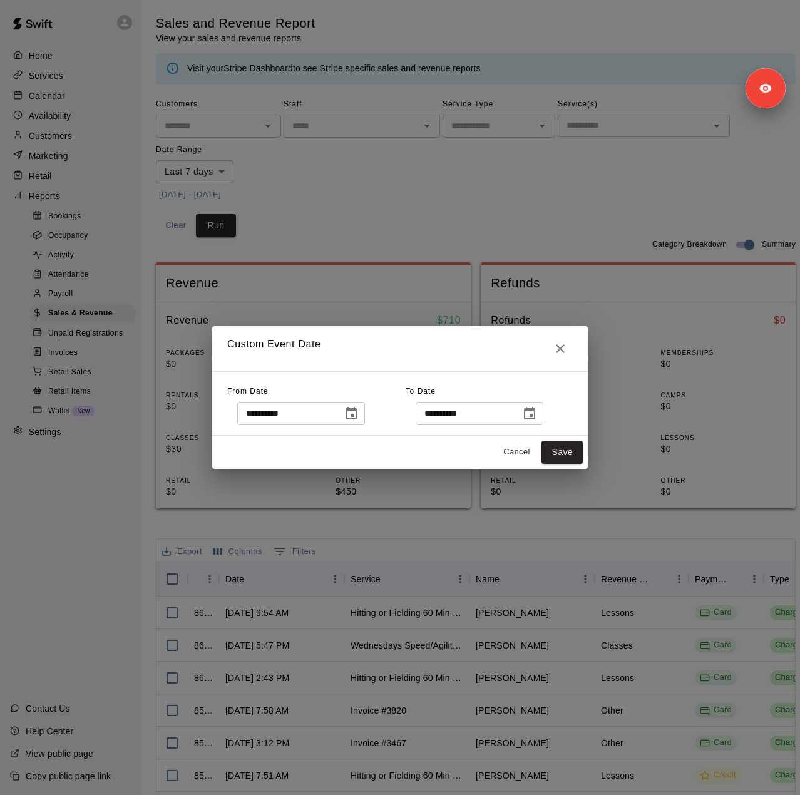
click at [357, 419] on icon "Choose date, selected date is Oct 3, 2025" at bounding box center [351, 413] width 11 height 13
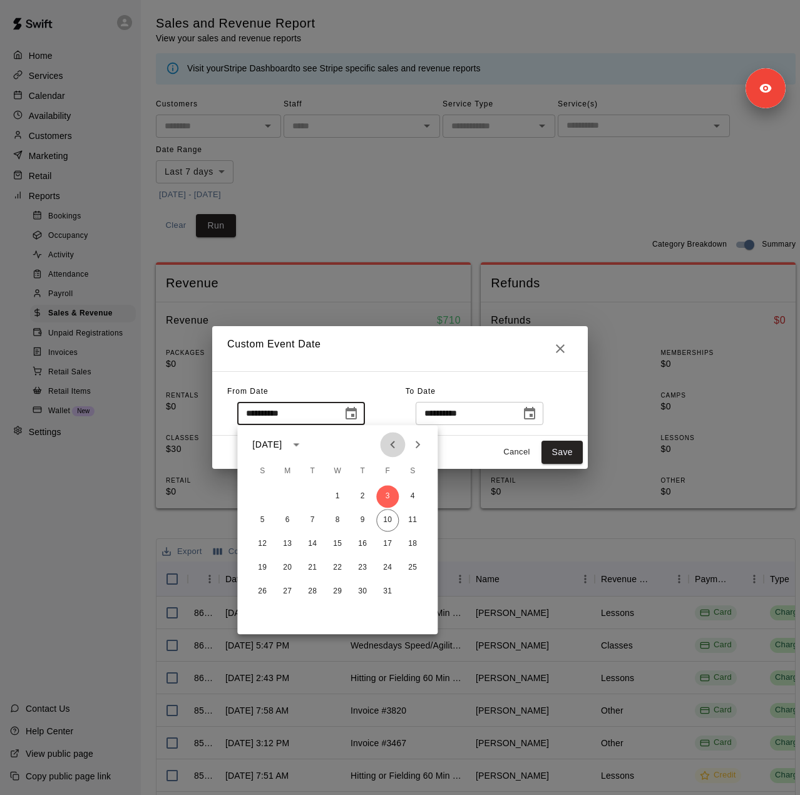
click at [392, 443] on icon "Previous month" at bounding box center [392, 445] width 4 height 8
click at [385, 493] on button "4" at bounding box center [387, 496] width 23 height 23
type input "**********"
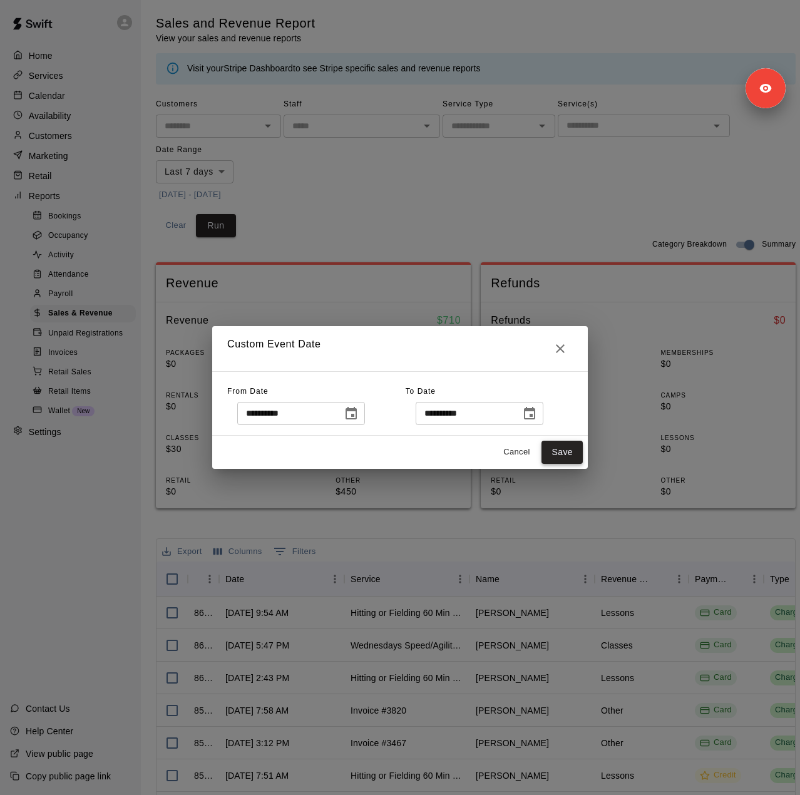
click at [561, 446] on button "Save" at bounding box center [562, 452] width 41 height 23
type input "******"
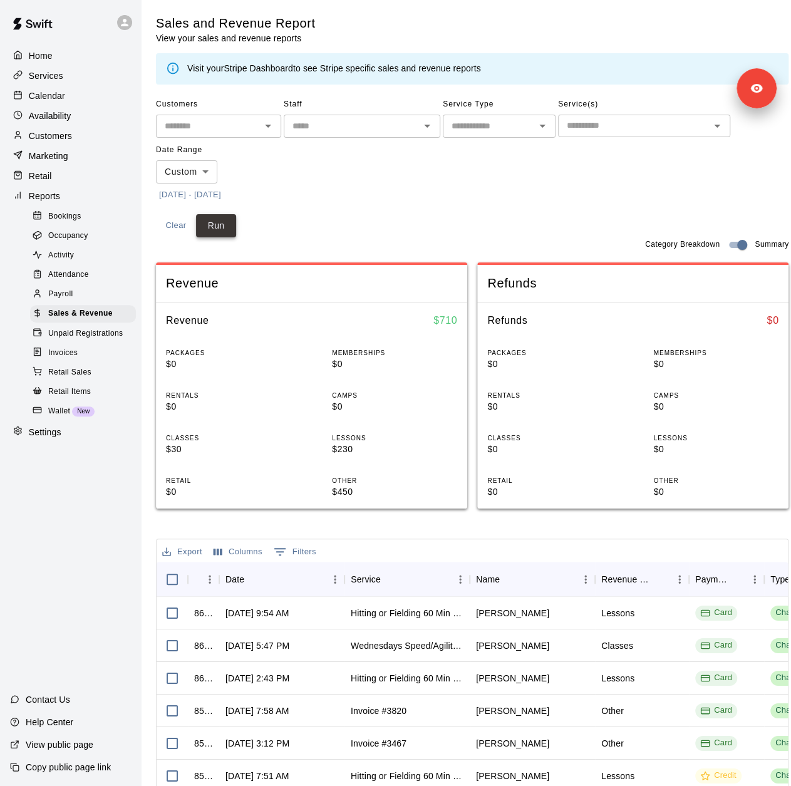
click at [230, 230] on button "Run" at bounding box center [216, 225] width 40 height 23
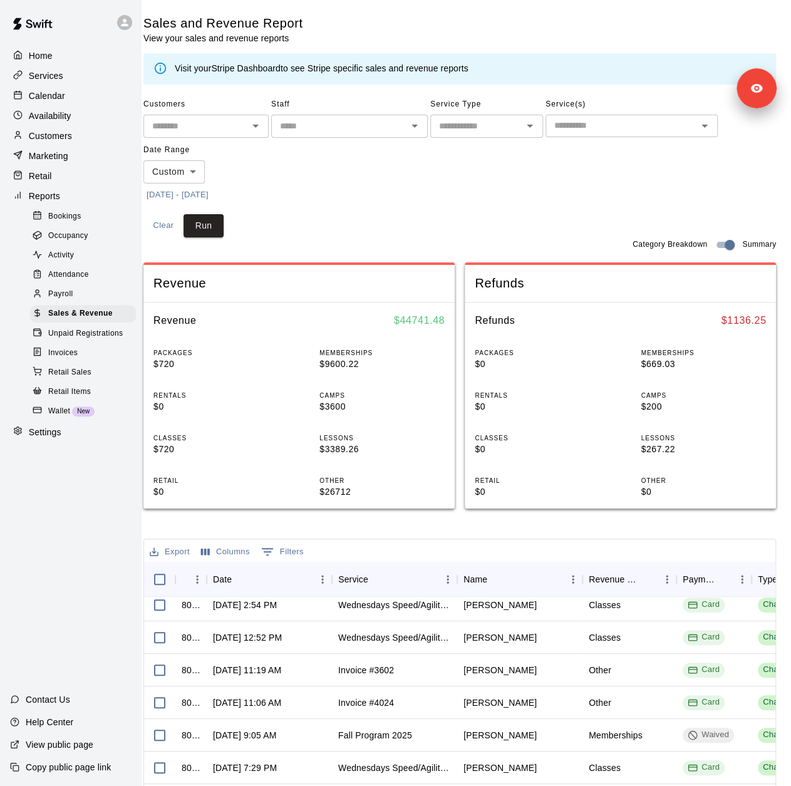
scroll to position [2692, 0]
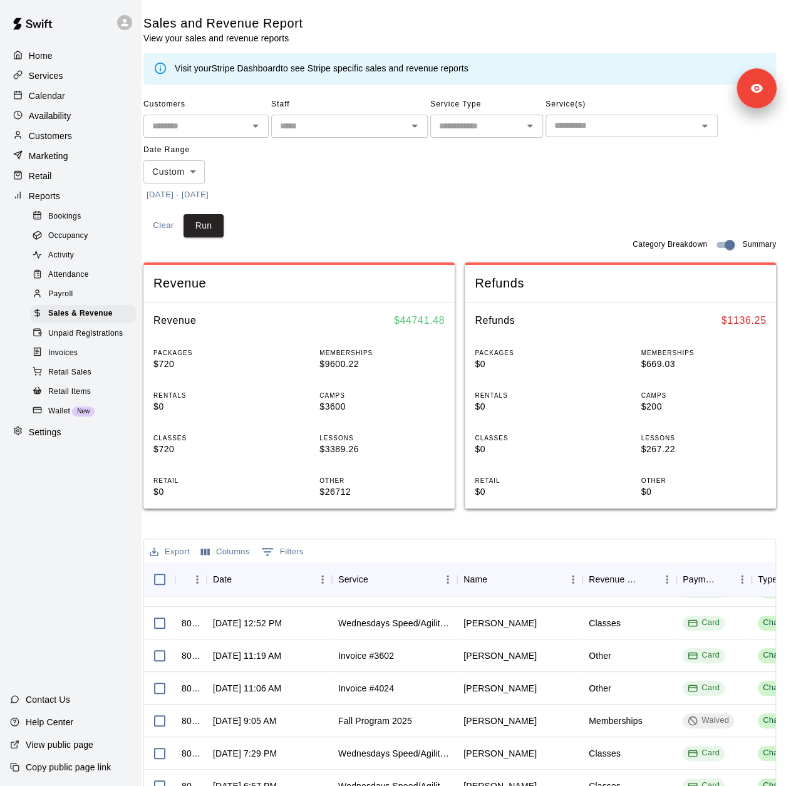
drag, startPoint x: 399, startPoint y: 794, endPoint x: 416, endPoint y: 789, distance: 17.6
click at [416, 789] on html "Home Services Calendar Availability Customers Marketing Retail Reports Bookings…" at bounding box center [382, 491] width 791 height 982
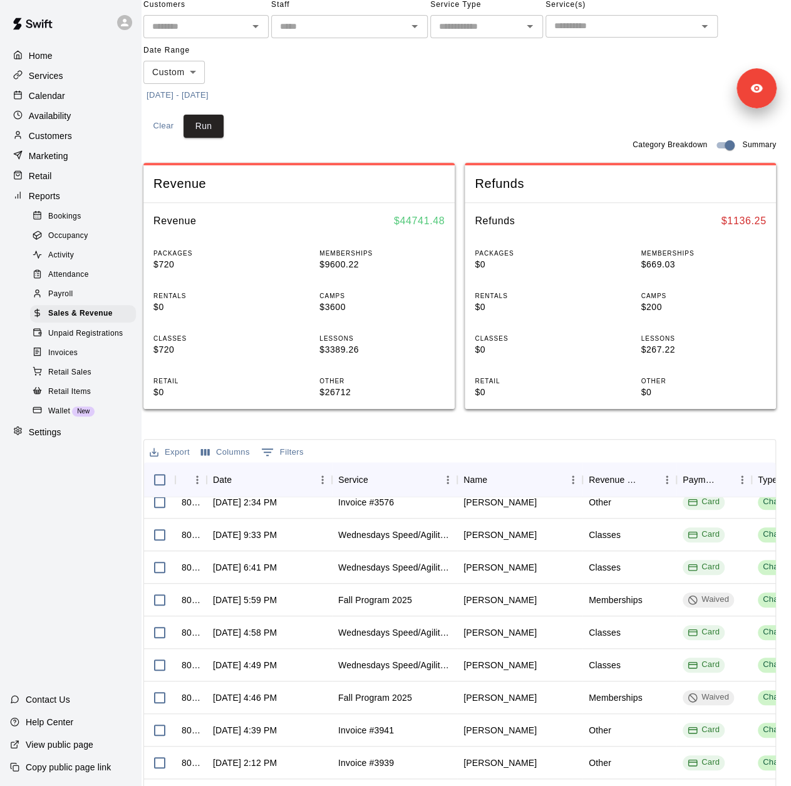
scroll to position [0, 20]
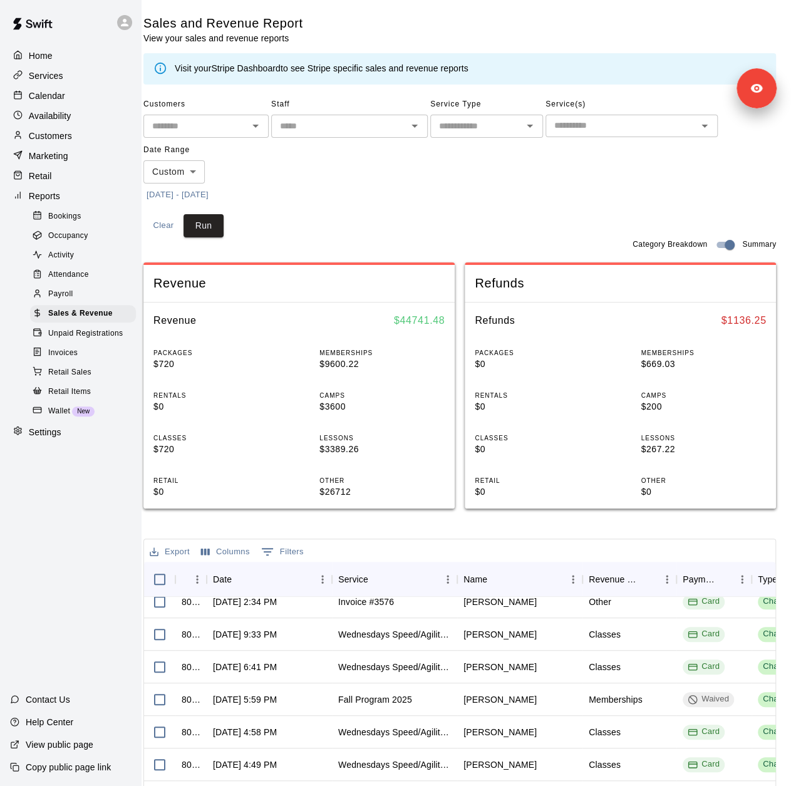
click at [615, 128] on input "text" at bounding box center [621, 126] width 144 height 16
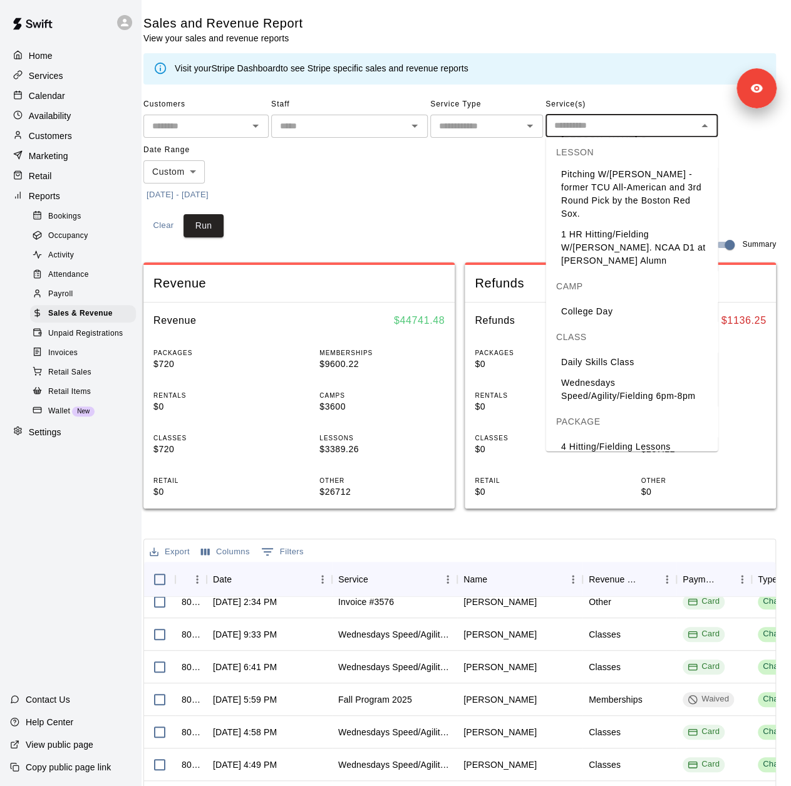
scroll to position [313, 0]
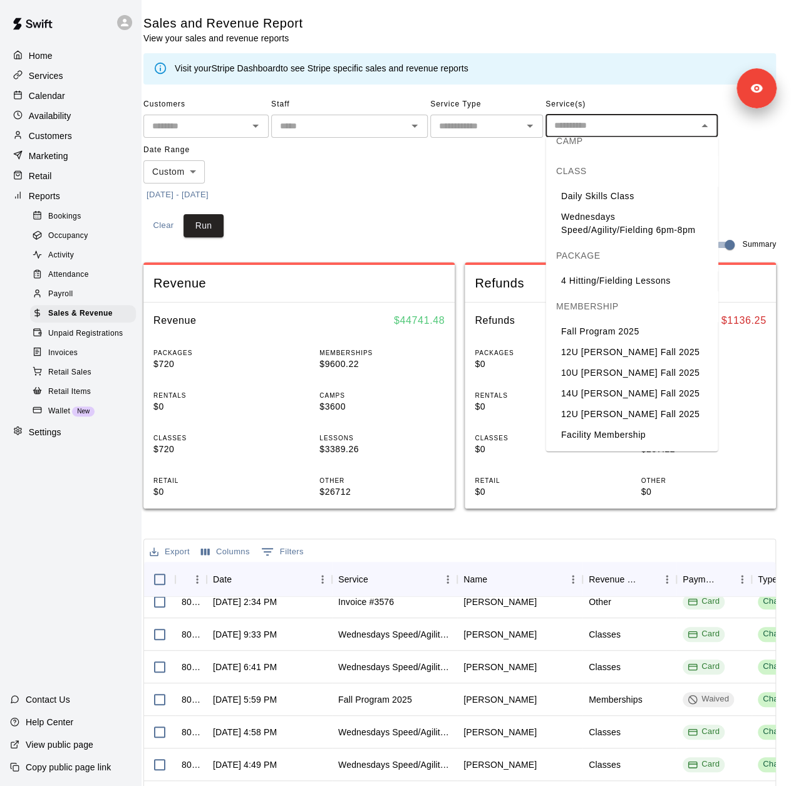
click at [501, 128] on input "text" at bounding box center [476, 126] width 85 height 16
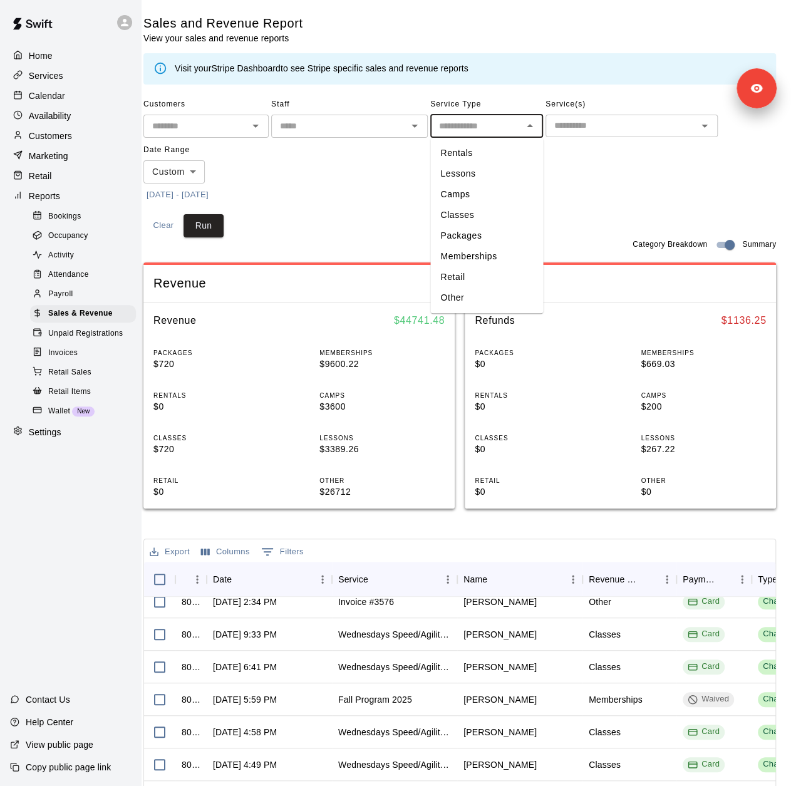
click at [480, 253] on li "Memberships" at bounding box center [486, 256] width 113 height 21
type input "**********"
click at [200, 229] on button "Run" at bounding box center [203, 225] width 40 height 23
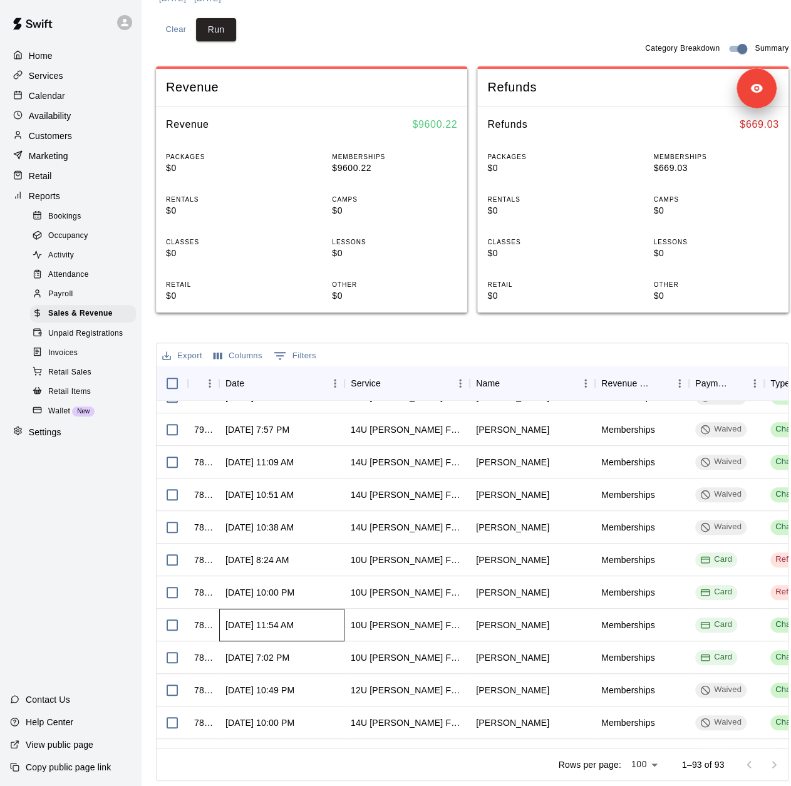
click at [248, 627] on div "Aug 30, 2025, 11:54 AM" at bounding box center [259, 625] width 68 height 13
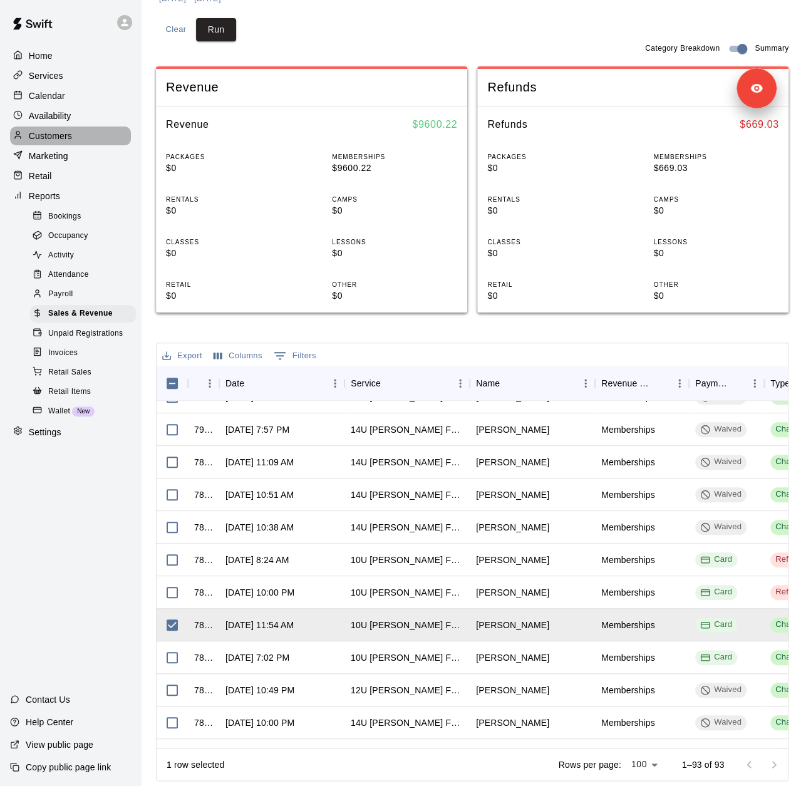
click at [48, 141] on p "Customers" at bounding box center [50, 136] width 43 height 13
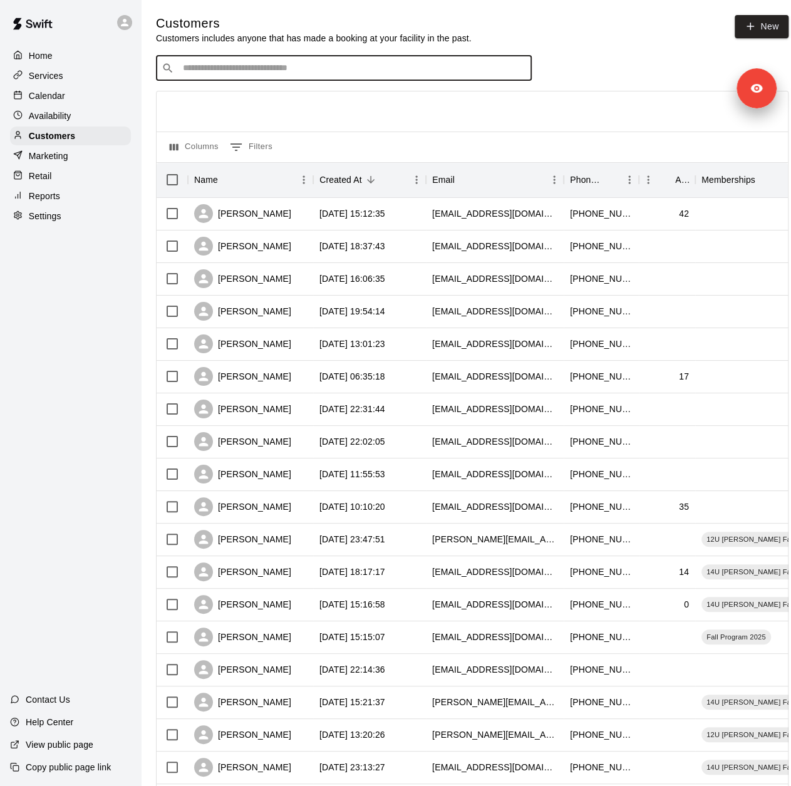
click at [243, 68] on input "Search customers by name or email" at bounding box center [352, 68] width 347 height 13
click at [275, 67] on input "*********" at bounding box center [343, 68] width 328 height 13
type input "*****"
click at [219, 101] on p "Megan Halsey" at bounding box center [229, 96] width 76 height 13
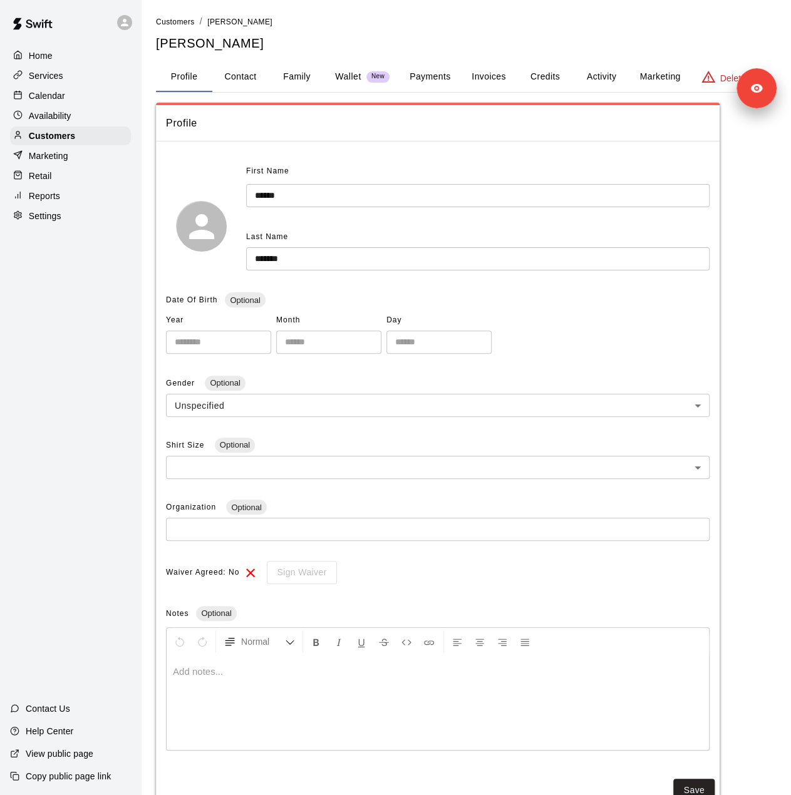
click at [417, 79] on button "Payments" at bounding box center [429, 77] width 61 height 30
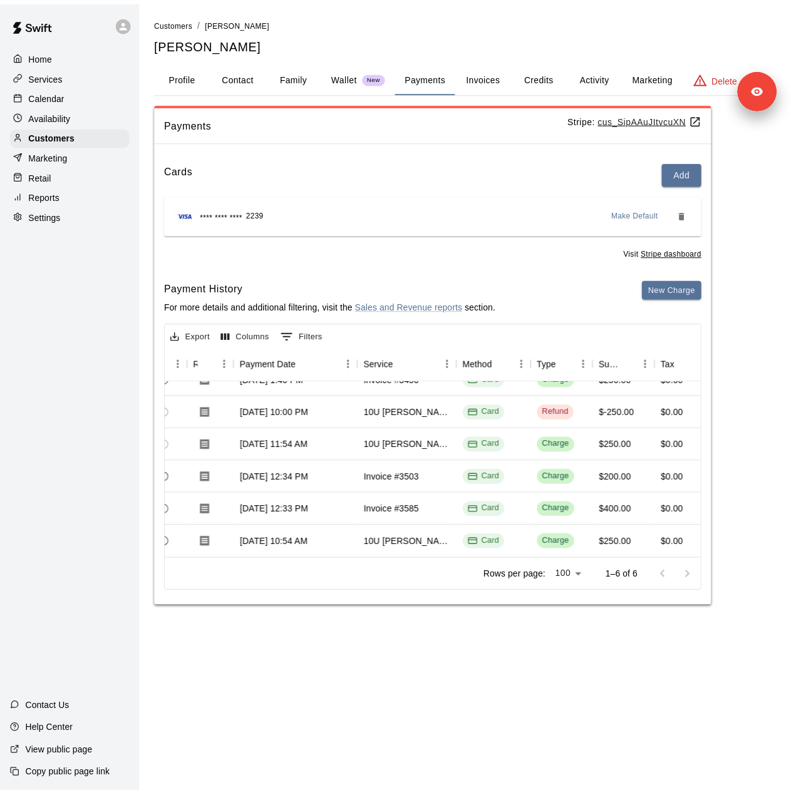
scroll to position [36, 224]
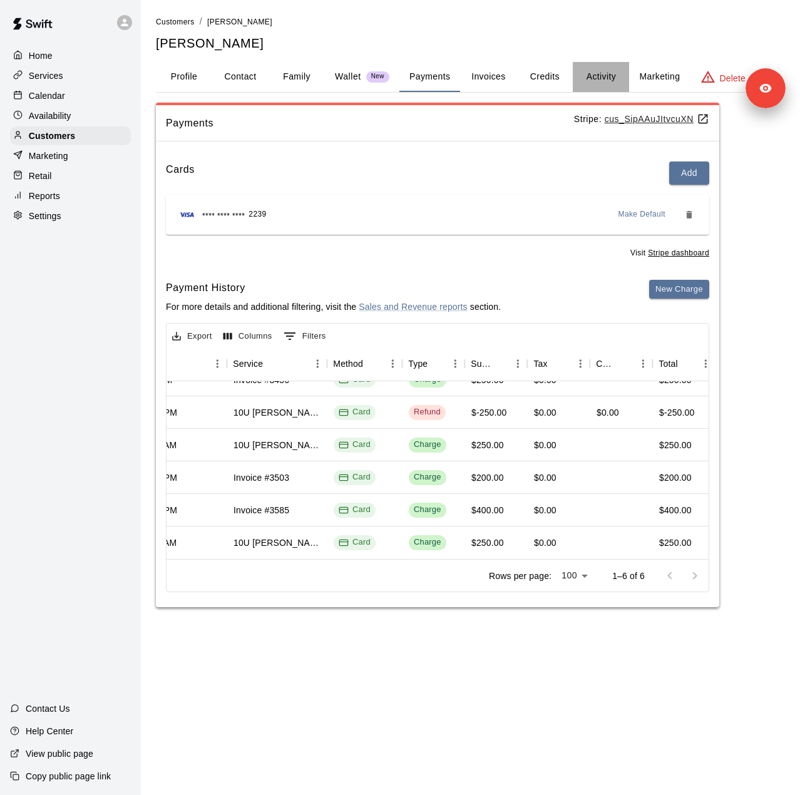
click at [588, 72] on button "Activity" at bounding box center [601, 77] width 56 height 30
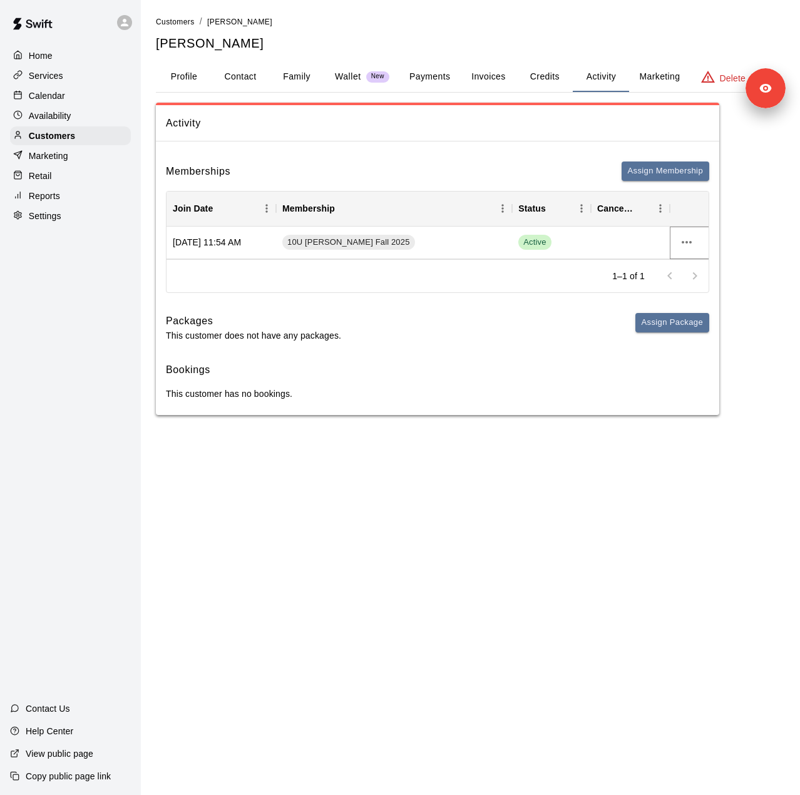
click at [685, 241] on icon "more actions" at bounding box center [686, 242] width 15 height 15
click at [685, 260] on li "View details" at bounding box center [711, 268] width 71 height 21
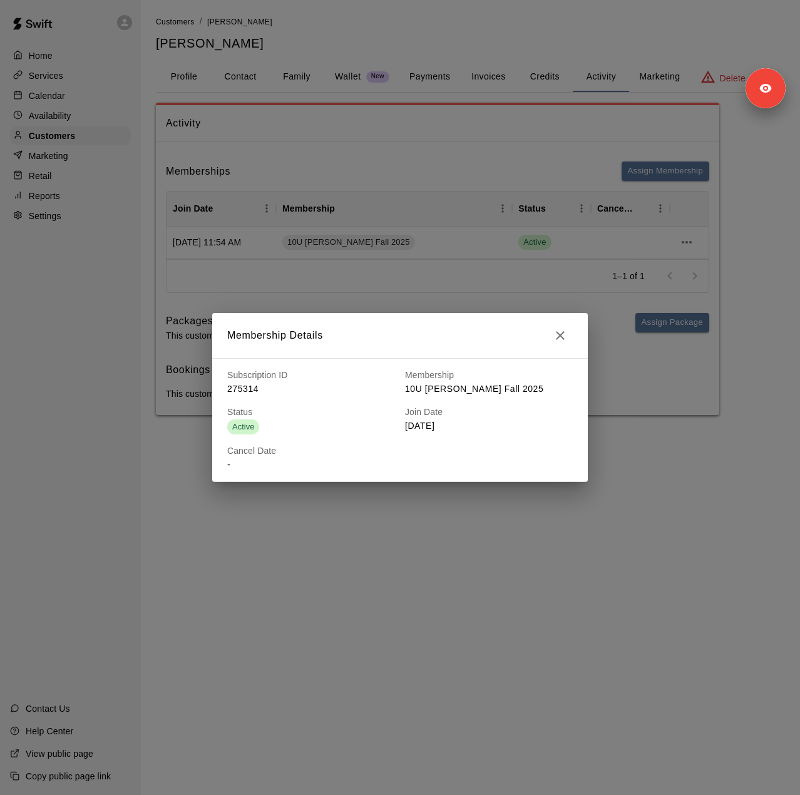
click at [557, 334] on icon "button" at bounding box center [560, 335] width 15 height 15
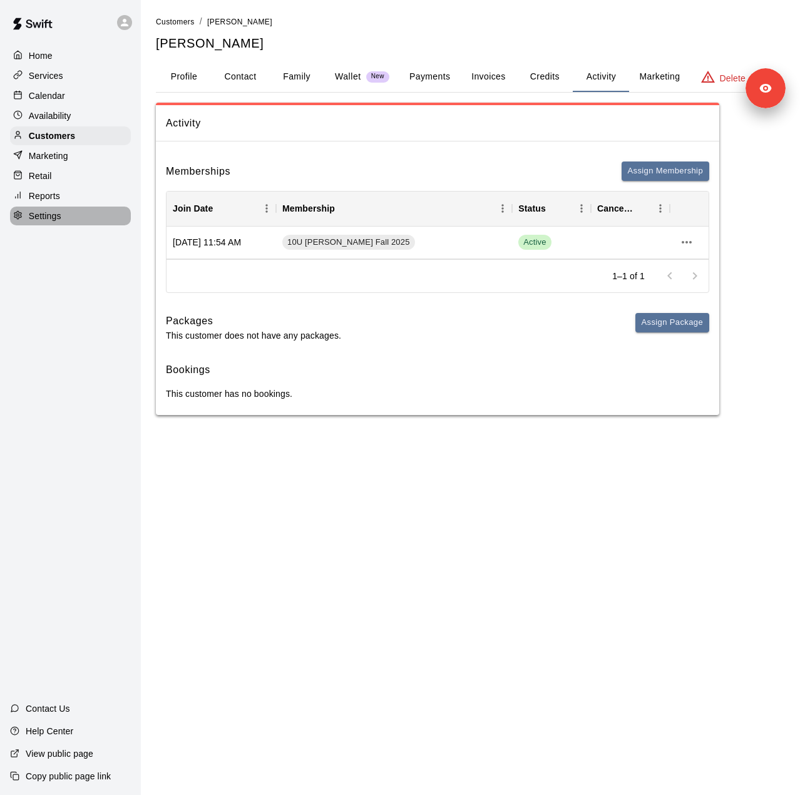
click at [61, 221] on p "Settings" at bounding box center [45, 216] width 33 height 13
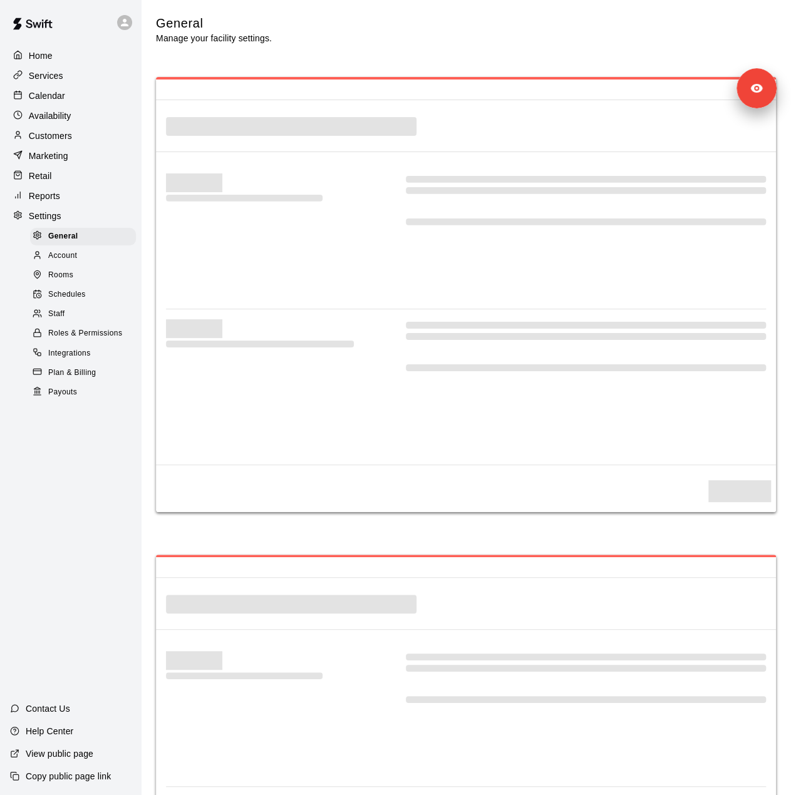
select select "**"
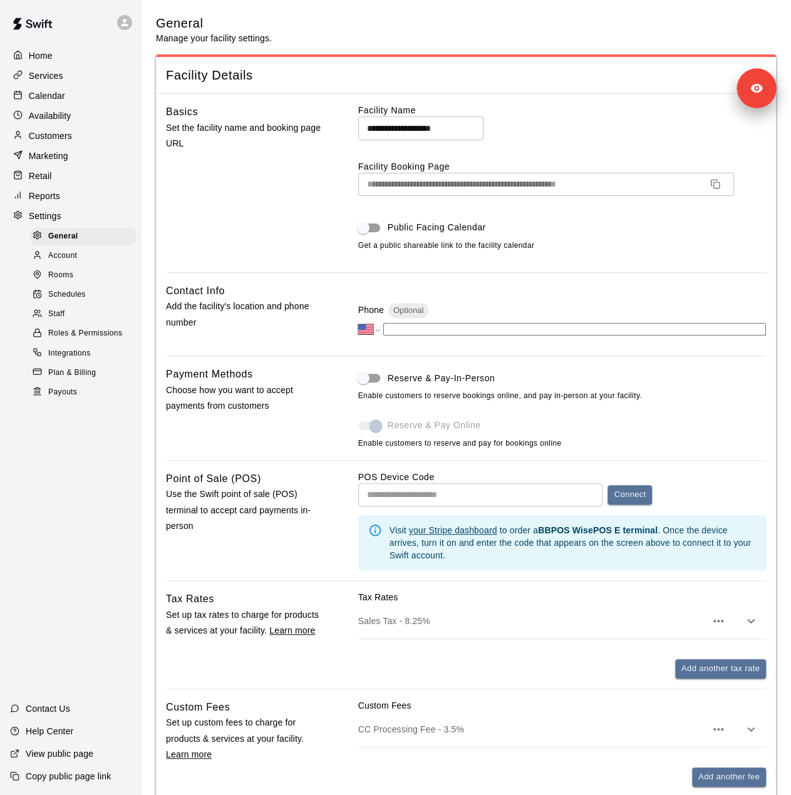
scroll to position [2395, 0]
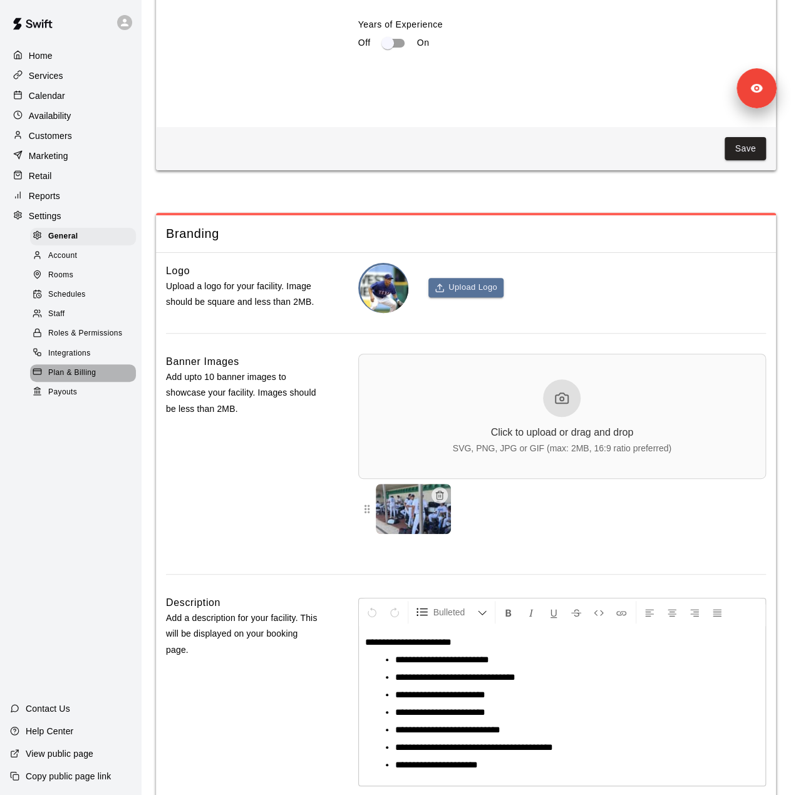
click at [73, 379] on span "Plan & Billing" at bounding box center [72, 373] width 48 height 13
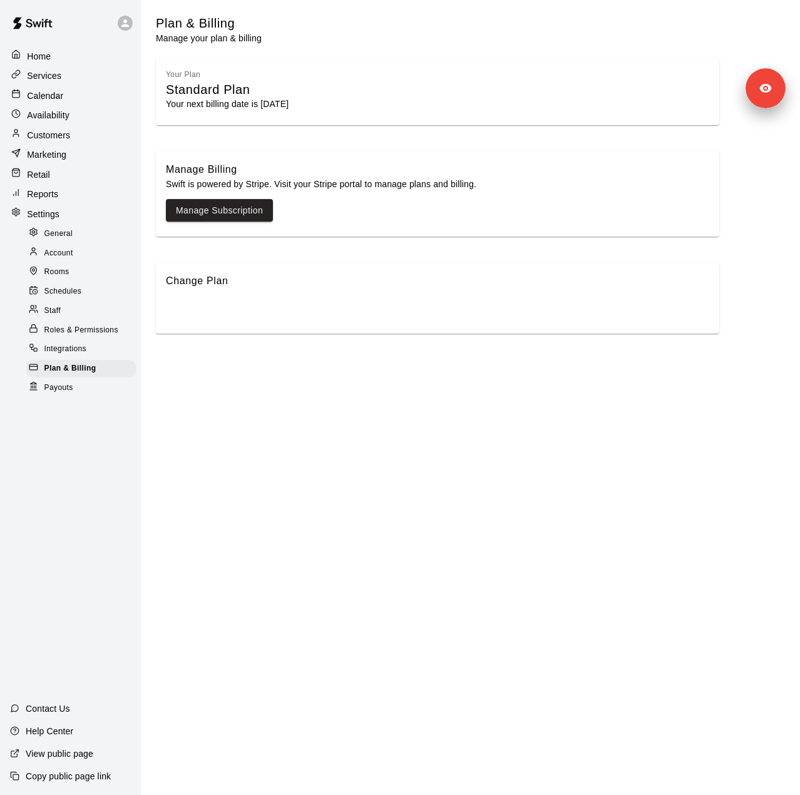
click at [63, 84] on div "Services" at bounding box center [70, 76] width 123 height 18
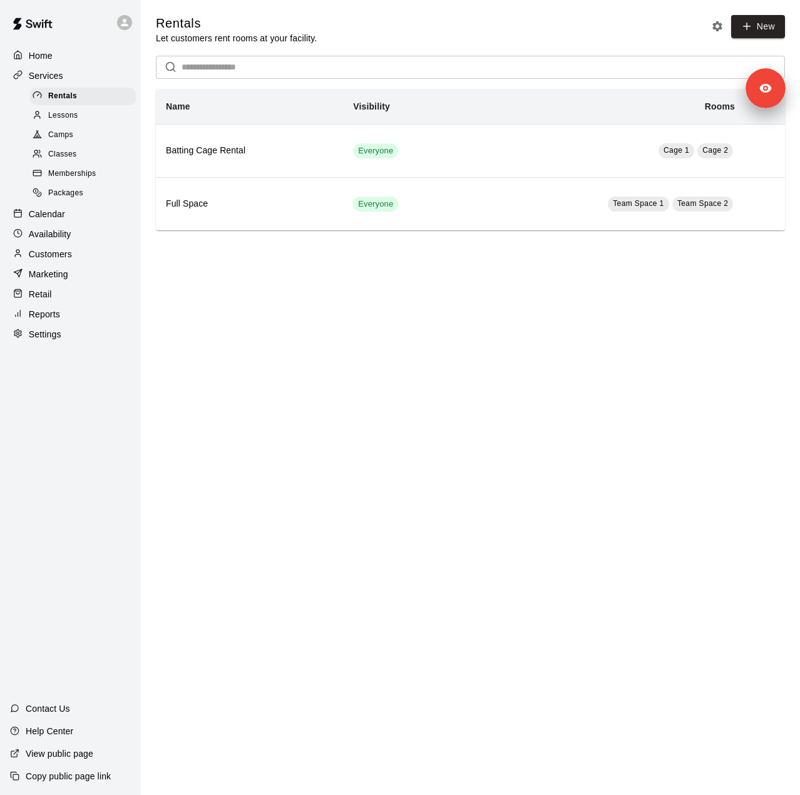
click at [711, 24] on icon "Rental settings" at bounding box center [717, 26] width 13 height 13
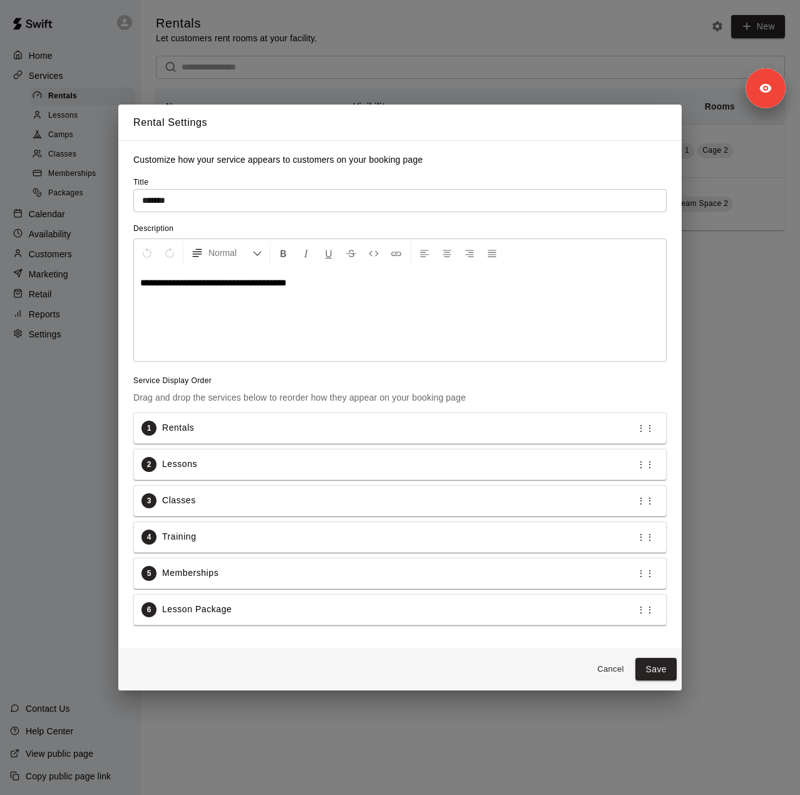
click at [75, 121] on div "**********" at bounding box center [400, 397] width 800 height 795
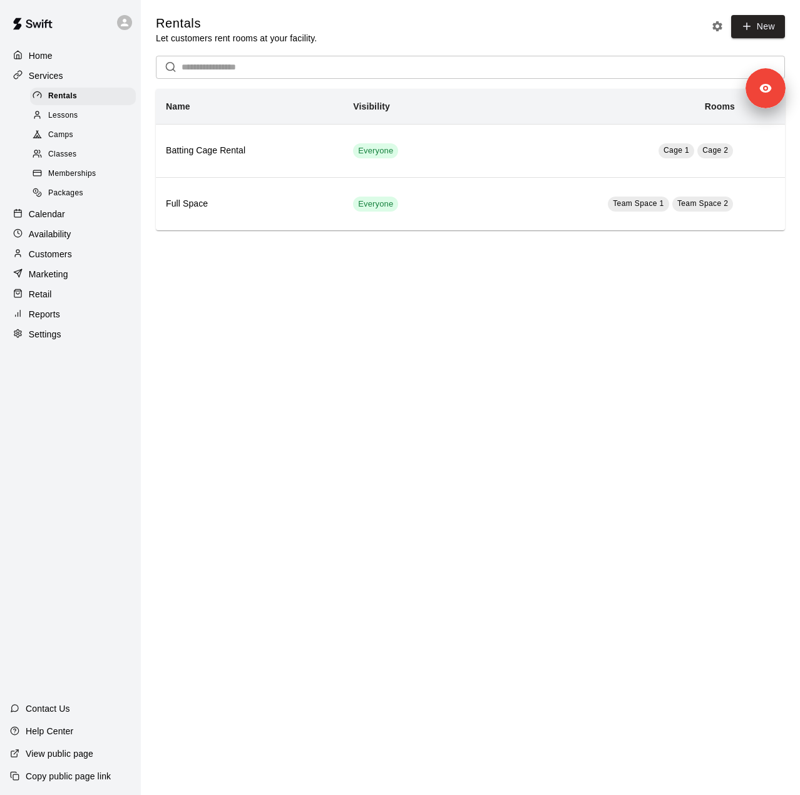
click at [75, 121] on span "Lessons" at bounding box center [63, 116] width 30 height 13
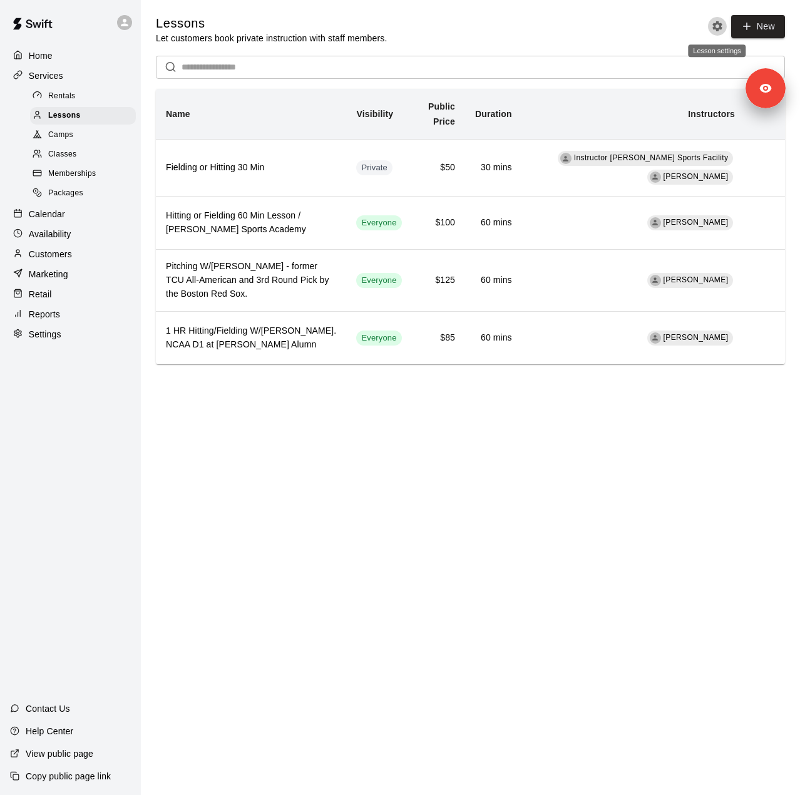
click at [710, 33] on button "Lesson settings" at bounding box center [717, 26] width 19 height 19
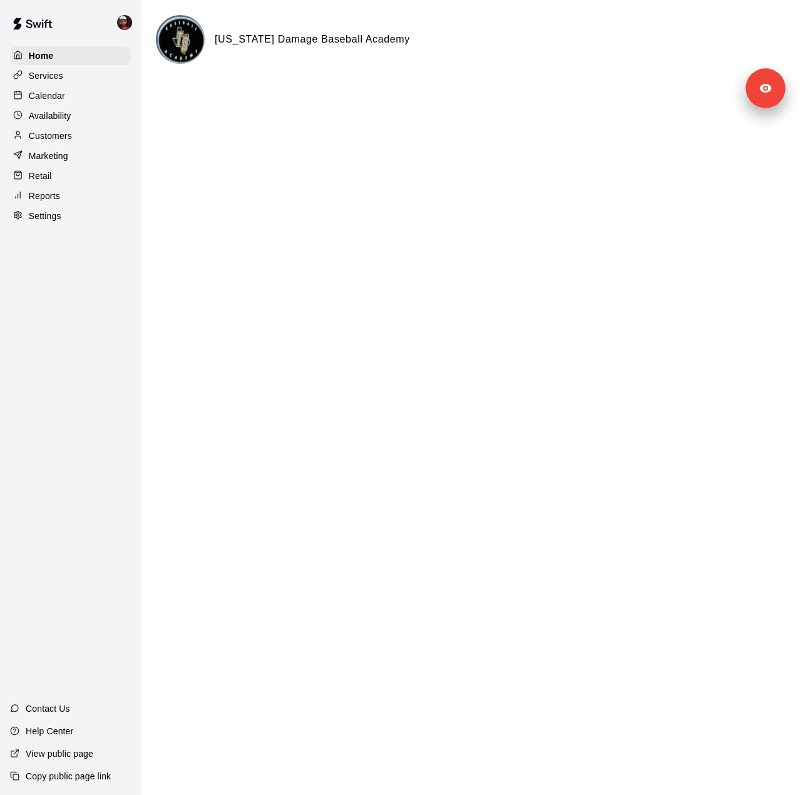
click at [56, 757] on p "View public page" at bounding box center [60, 754] width 68 height 13
click at [33, 75] on p "Services" at bounding box center [46, 75] width 34 height 13
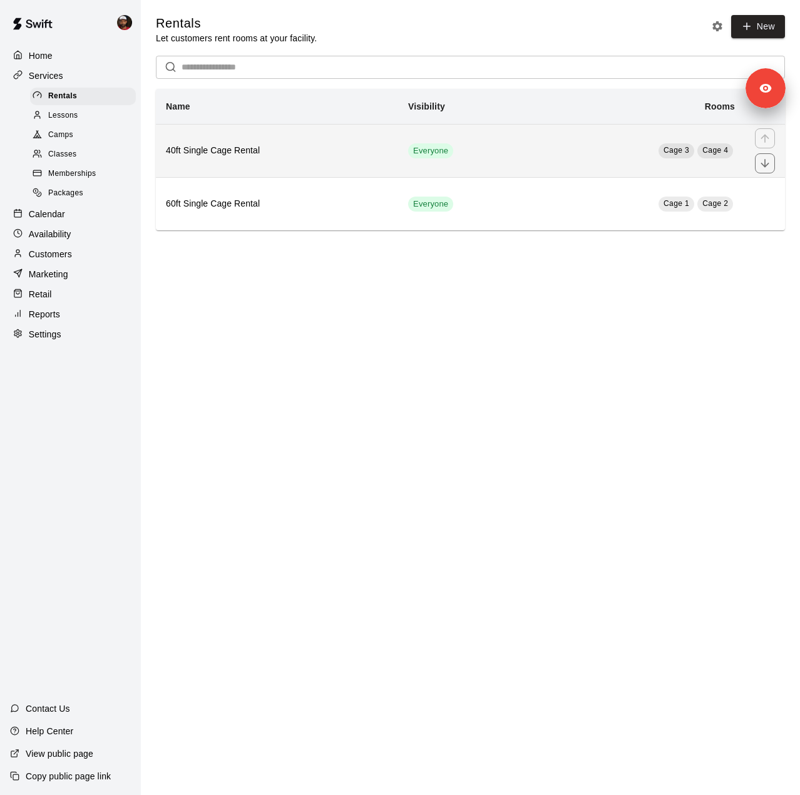
click at [329, 160] on th "40ft Single Cage Rental" at bounding box center [277, 150] width 242 height 53
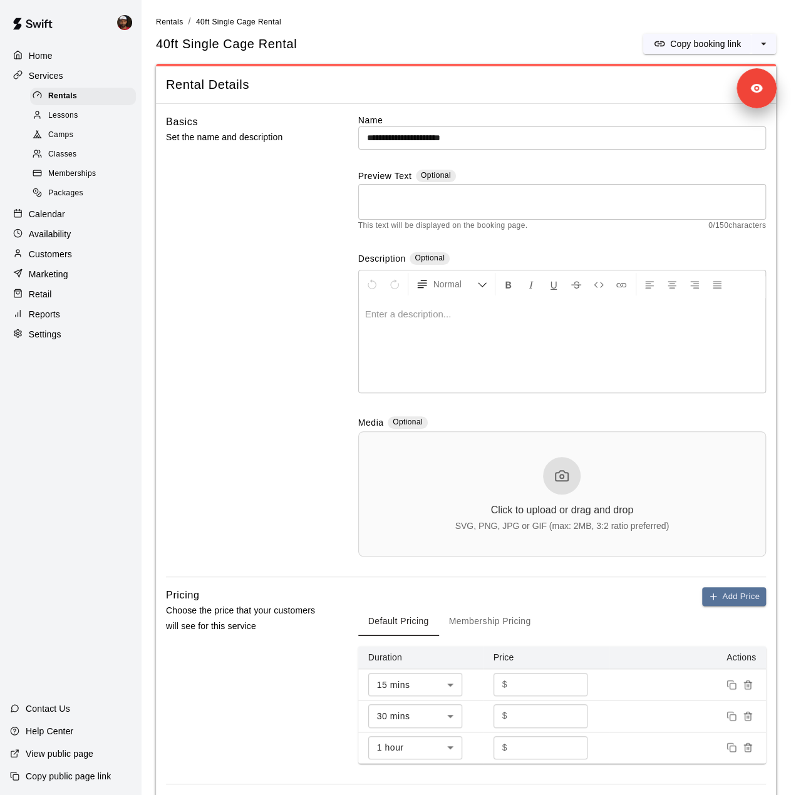
click at [58, 341] on p "Settings" at bounding box center [45, 334] width 33 height 13
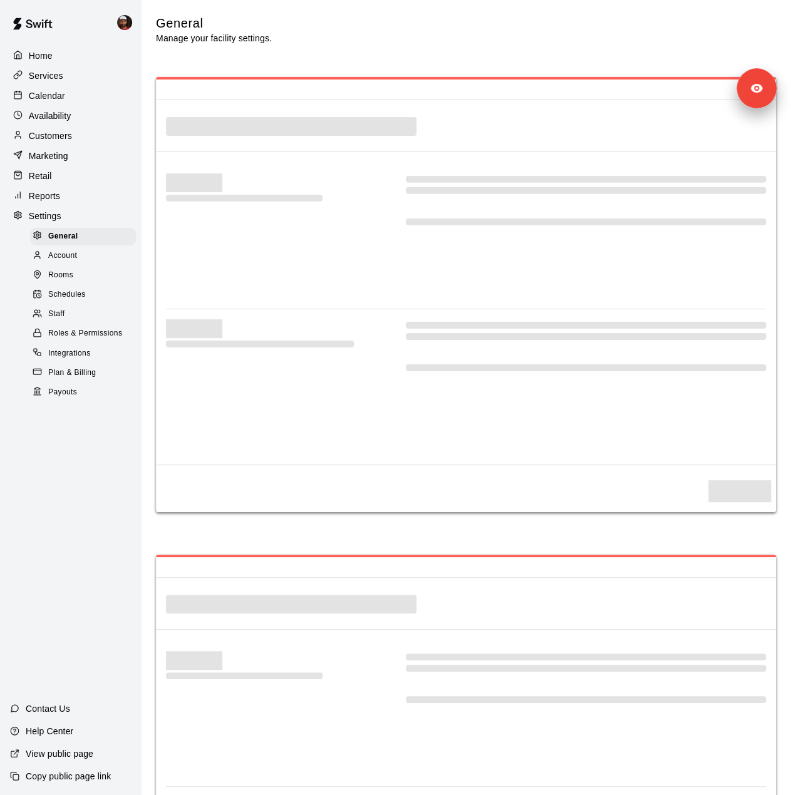
select select "**"
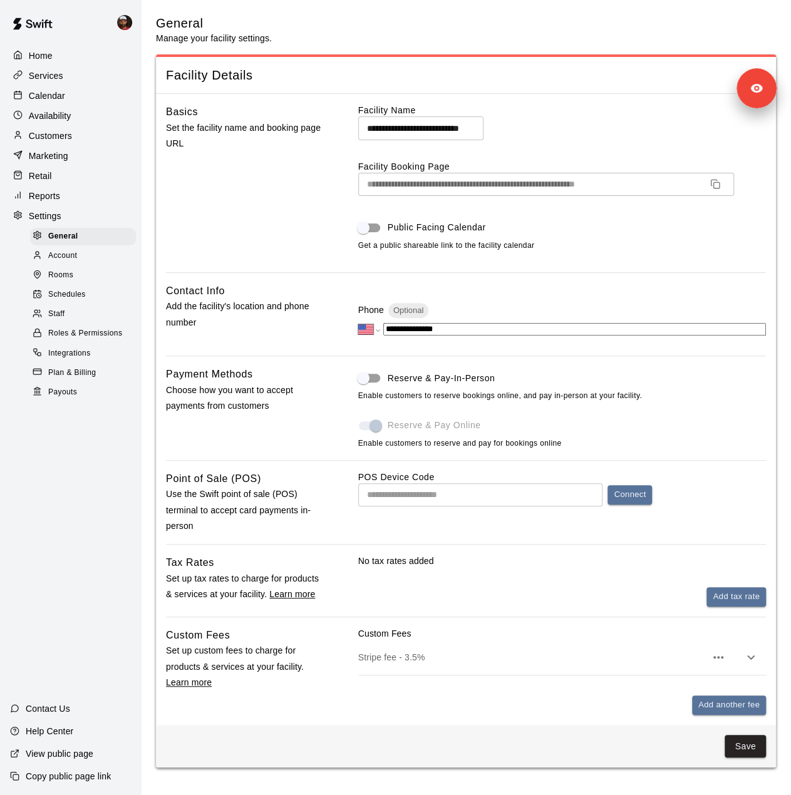
click at [73, 323] on div "Staff" at bounding box center [83, 315] width 106 height 18
